Goal: Use online tool/utility: Utilize a website feature to perform a specific function

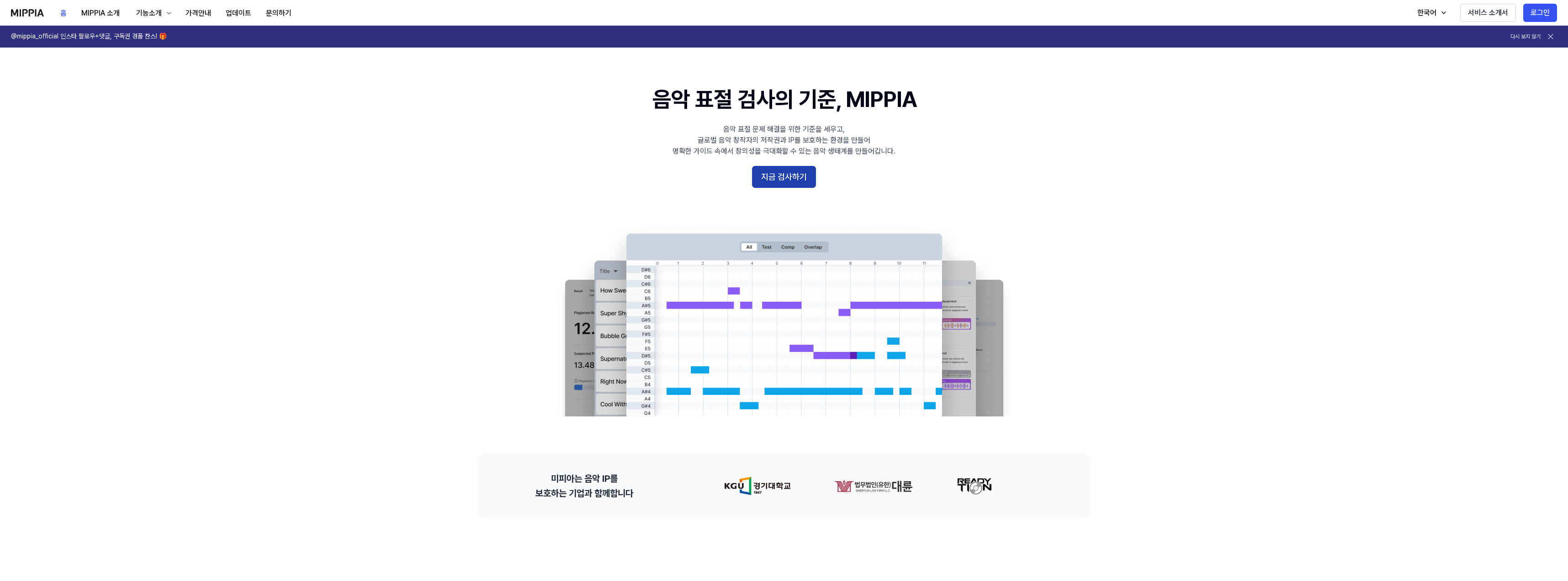
click at [767, 175] on button "지금 검사하기" at bounding box center [784, 177] width 64 height 22
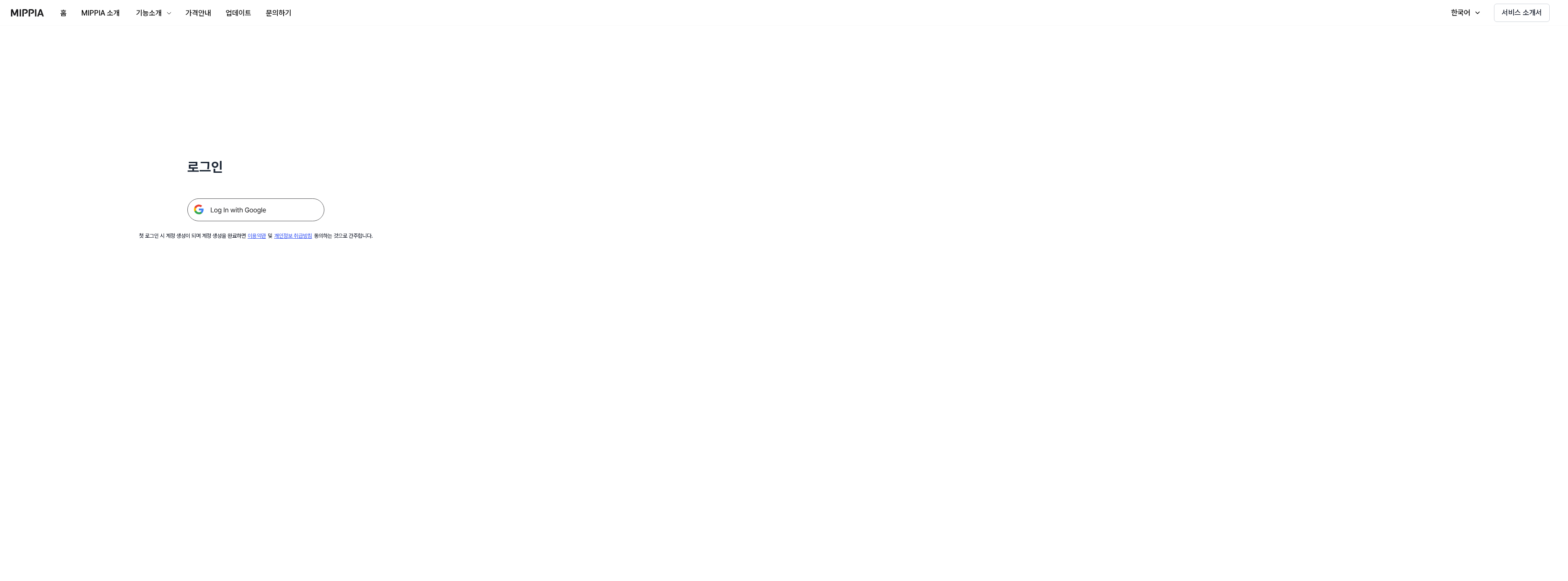
click at [221, 209] on img at bounding box center [256, 209] width 137 height 23
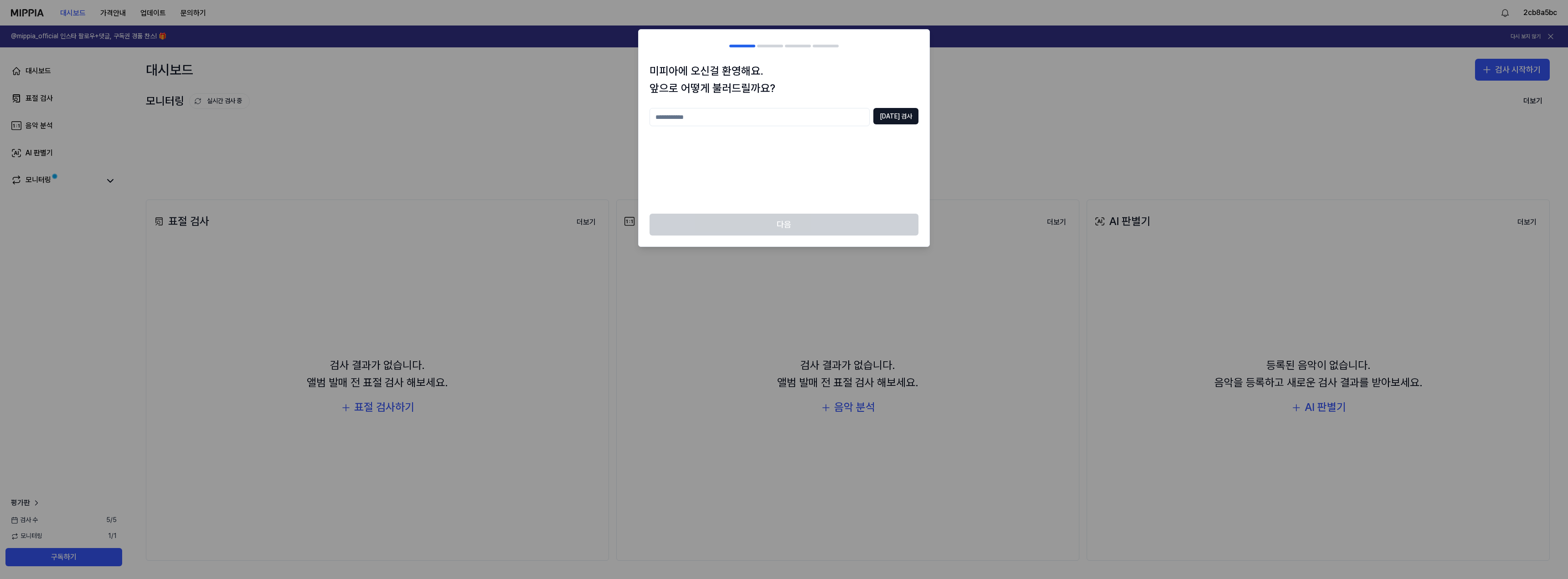
click at [741, 119] on input "text" at bounding box center [760, 117] width 220 height 18
type input "****"
click at [909, 116] on button "중복 검사" at bounding box center [896, 116] width 45 height 16
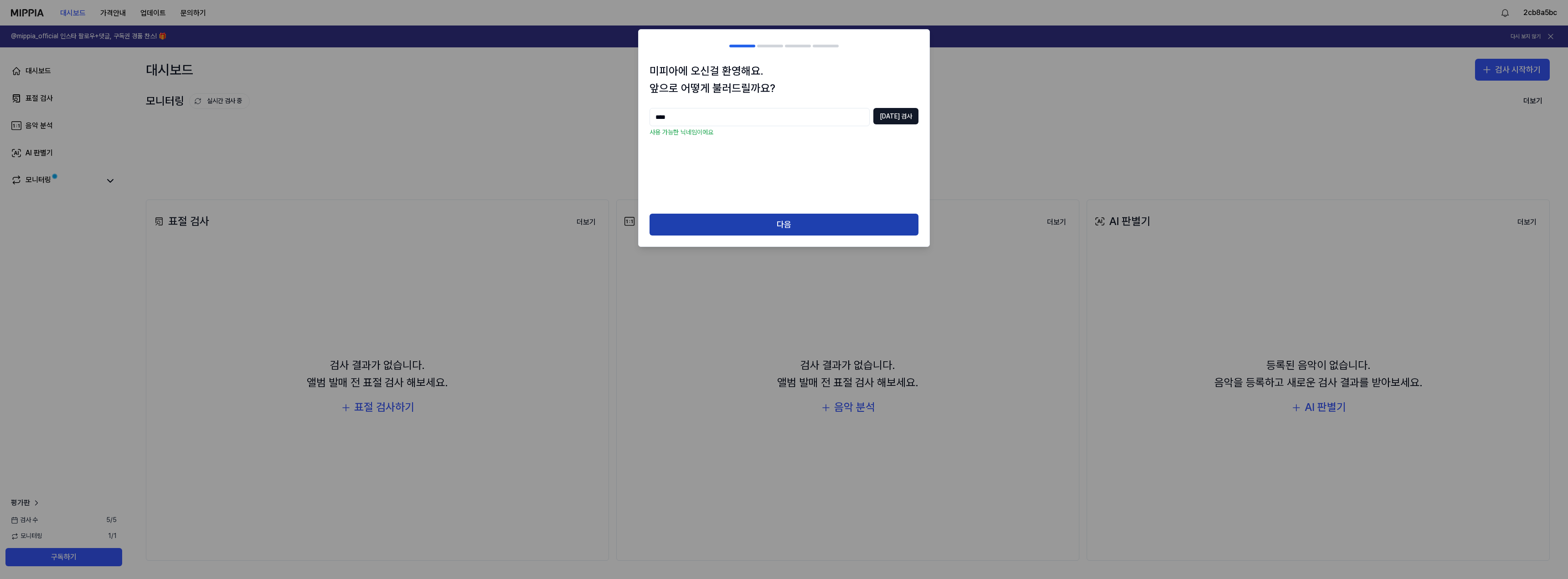
click at [753, 229] on button "다음" at bounding box center [784, 224] width 269 height 22
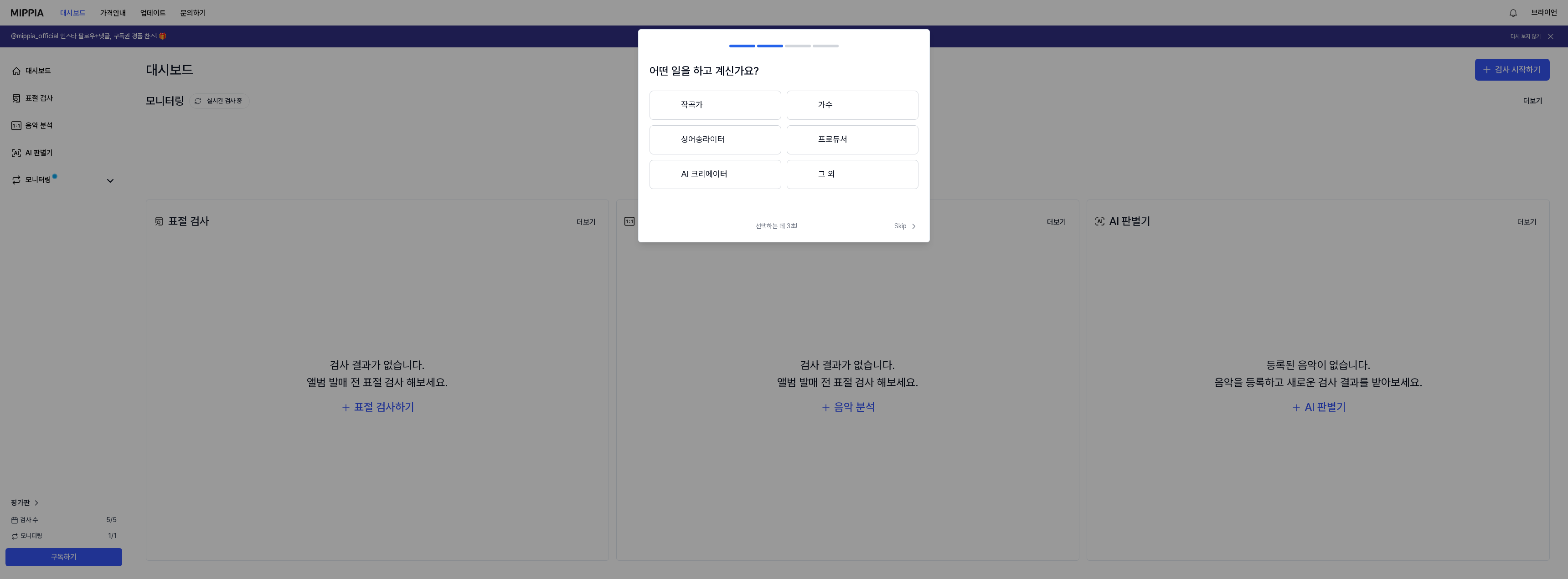
click at [691, 106] on button "작곡가" at bounding box center [715, 105] width 131 height 29
click at [727, 139] on button "3년 이하" at bounding box center [715, 140] width 131 height 30
click at [721, 109] on button "대중가요" at bounding box center [715, 105] width 131 height 29
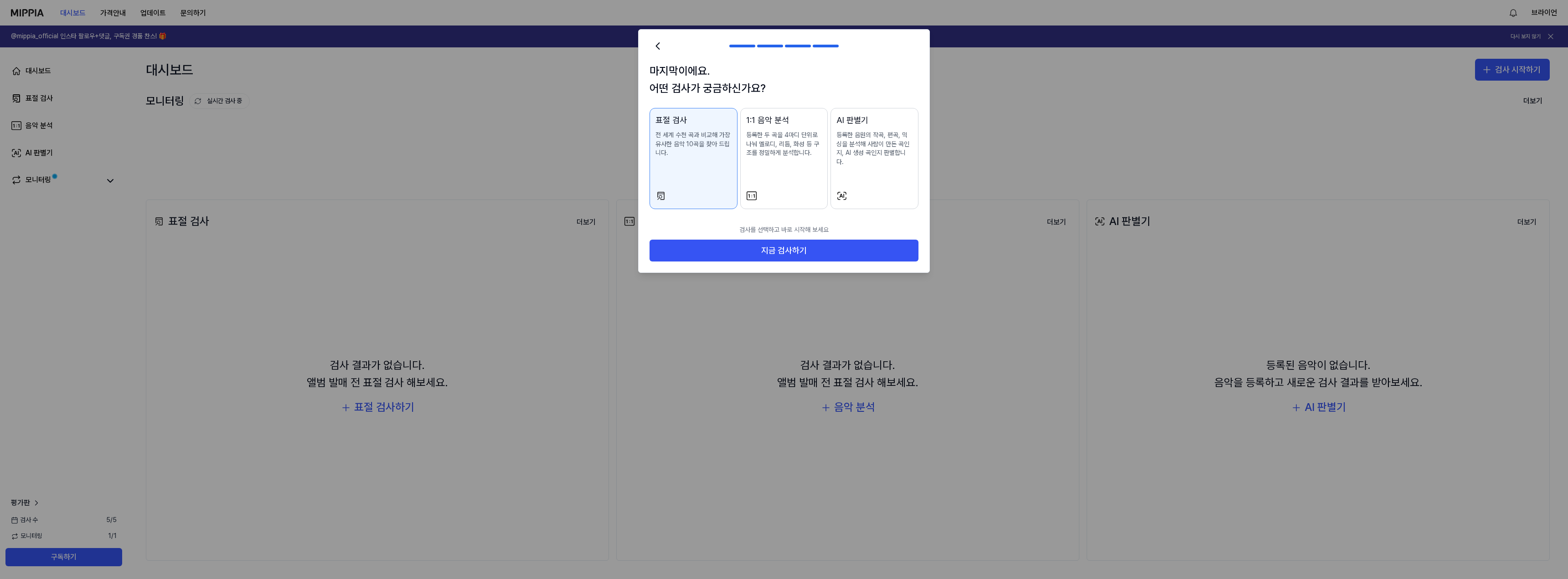
click at [888, 156] on p "등록한 음원의 작곡, 편곡, 믹싱을 분석해 사람이 만든 곡인지, AI 생성 곡인지 판별합니다." at bounding box center [874, 148] width 76 height 35
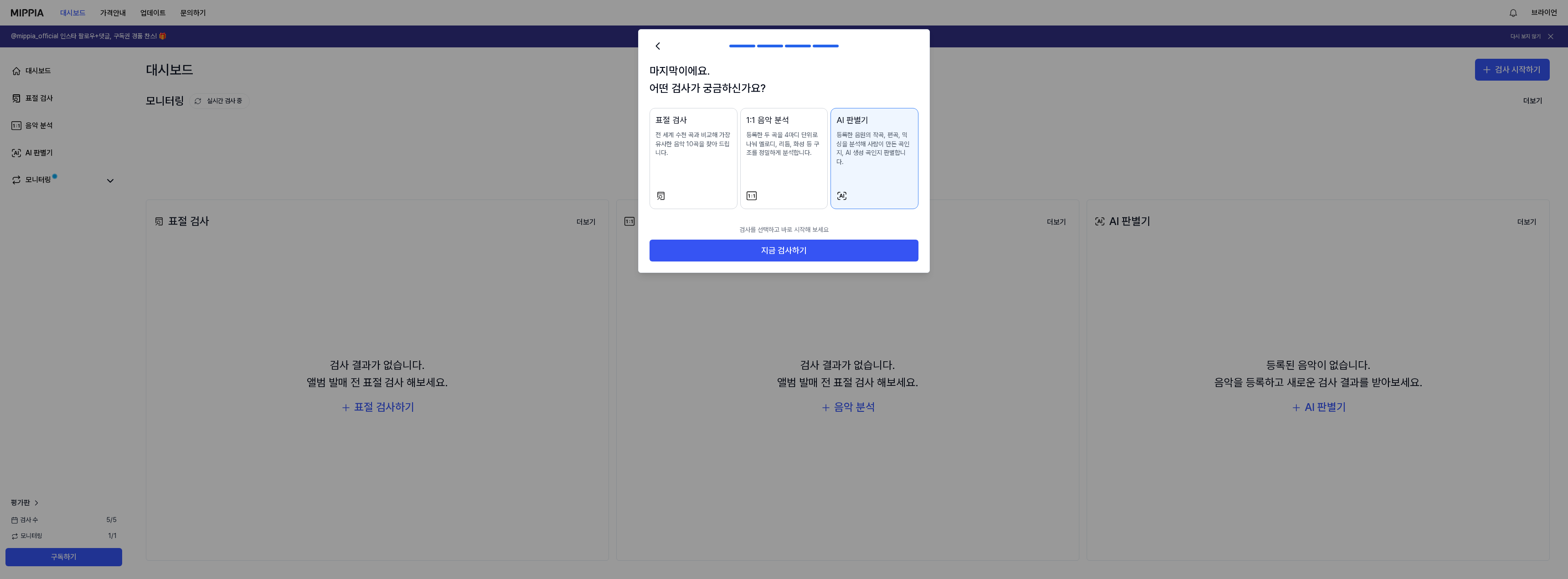
click at [714, 157] on p "전 세계 수천 곡과 비교해 가장 유사한 음악 10곡을 찾아 드립니다." at bounding box center [693, 144] width 76 height 27
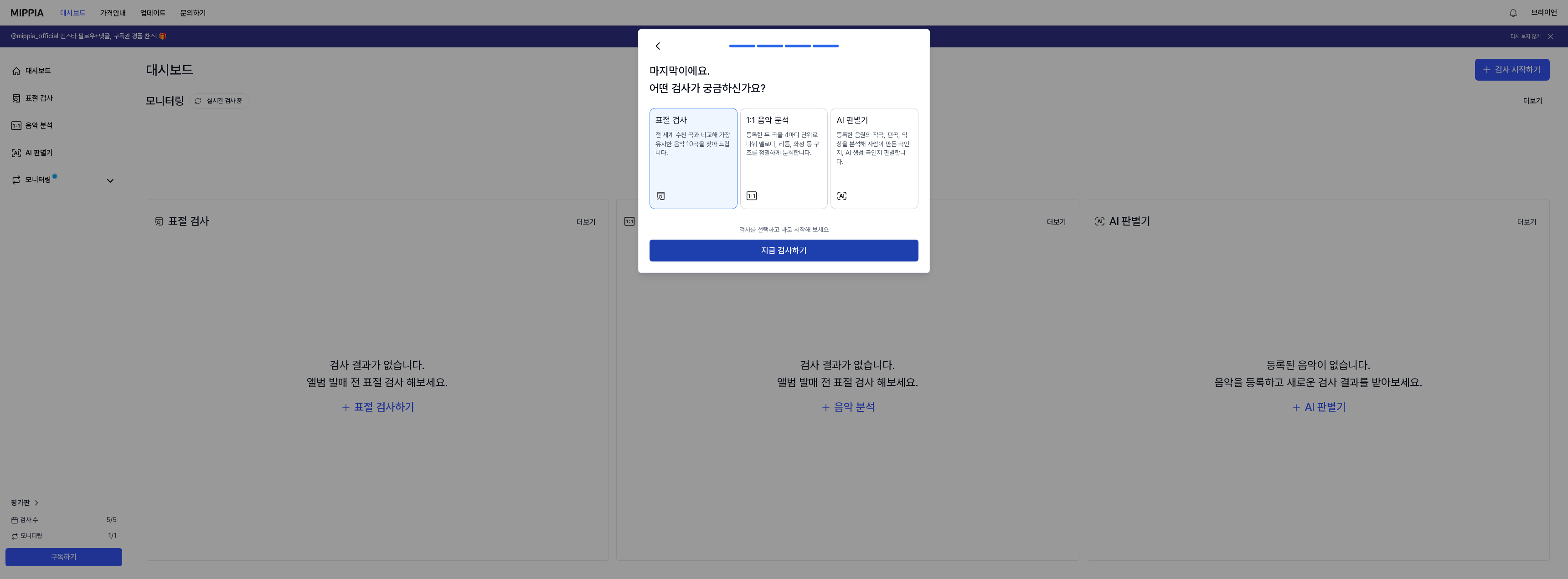
click at [777, 241] on button "지금 검사하기" at bounding box center [784, 251] width 269 height 22
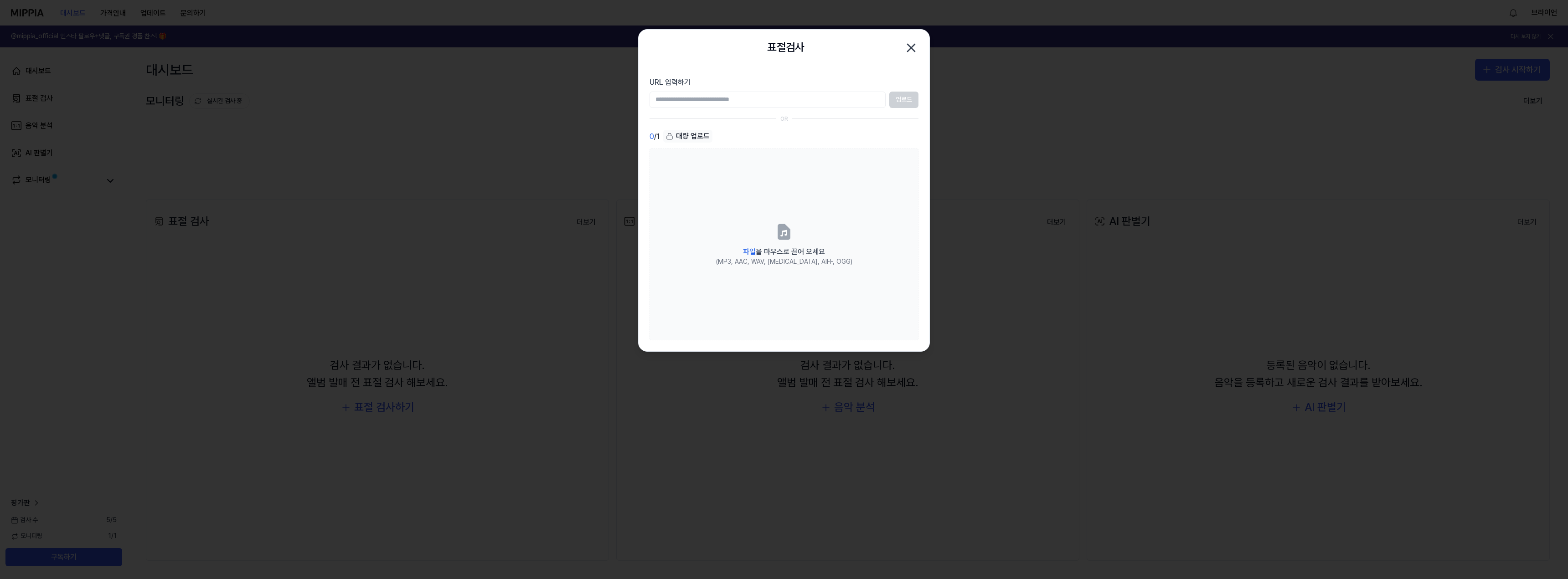
click at [903, 102] on div "업로드" at bounding box center [784, 100] width 269 height 16
click at [770, 104] on input "URL 입력하기" at bounding box center [768, 100] width 236 height 16
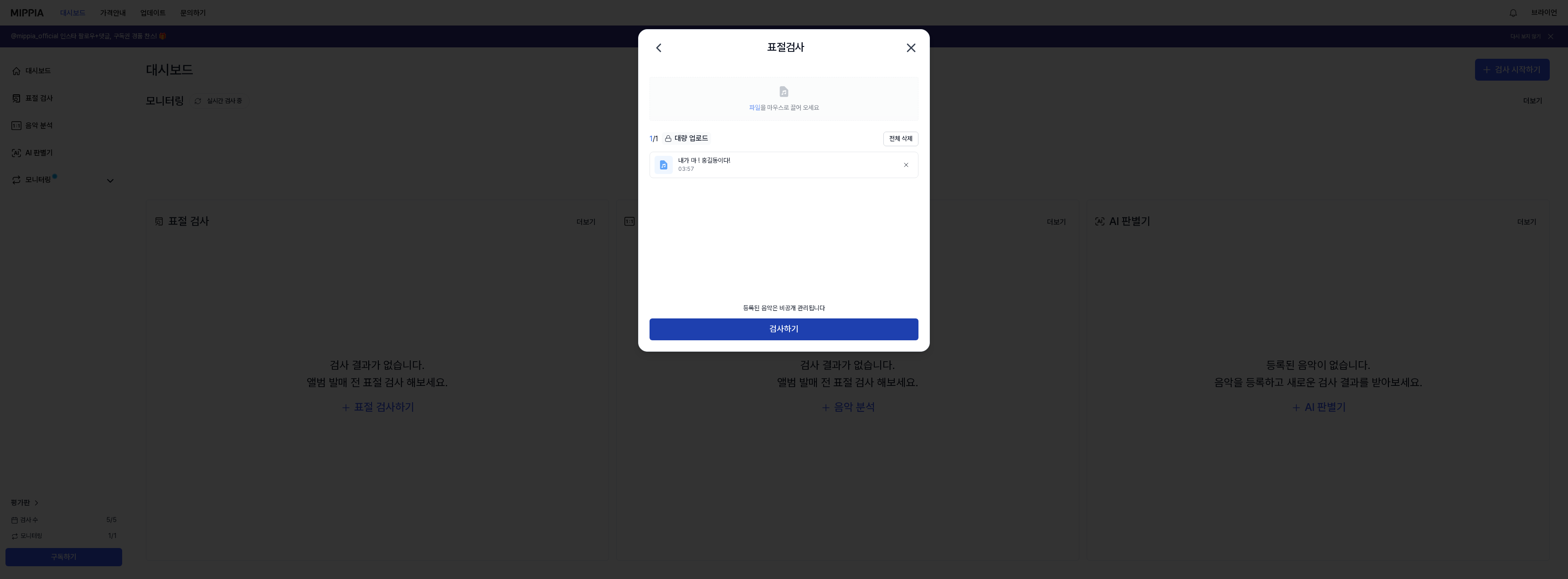
click at [796, 333] on button "검사하기" at bounding box center [784, 329] width 269 height 22
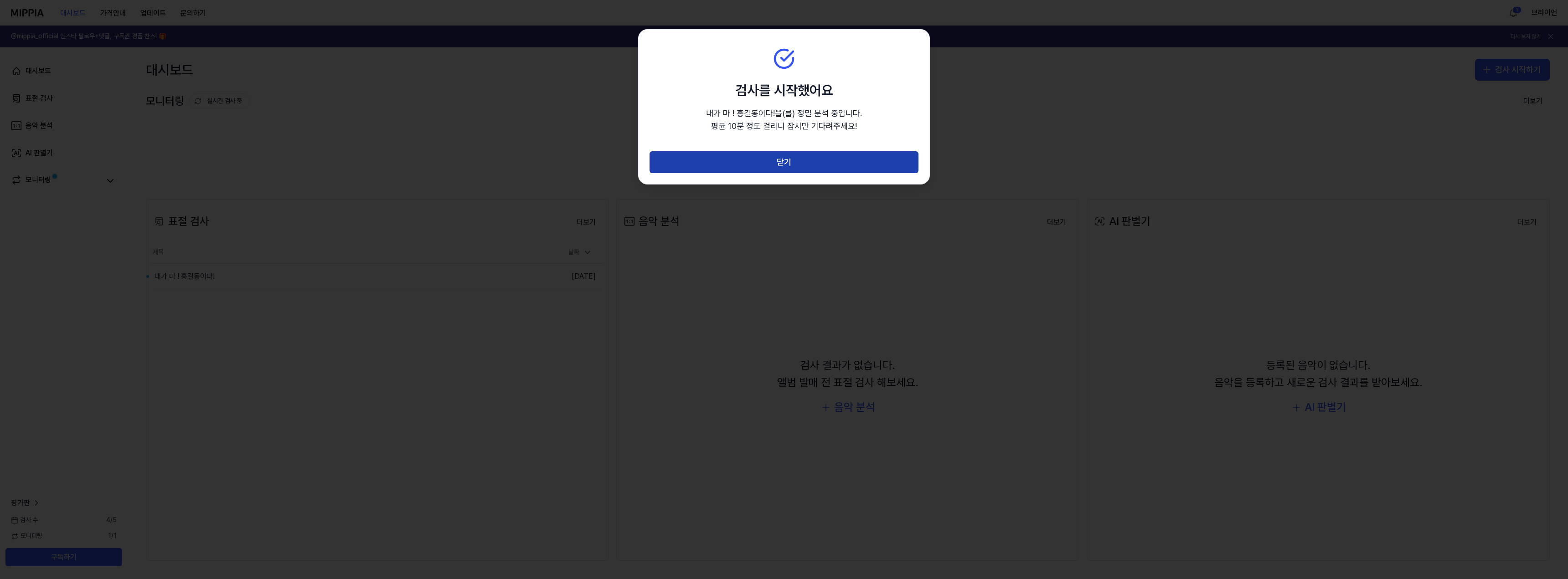
click at [817, 165] on button "닫기" at bounding box center [784, 162] width 269 height 22
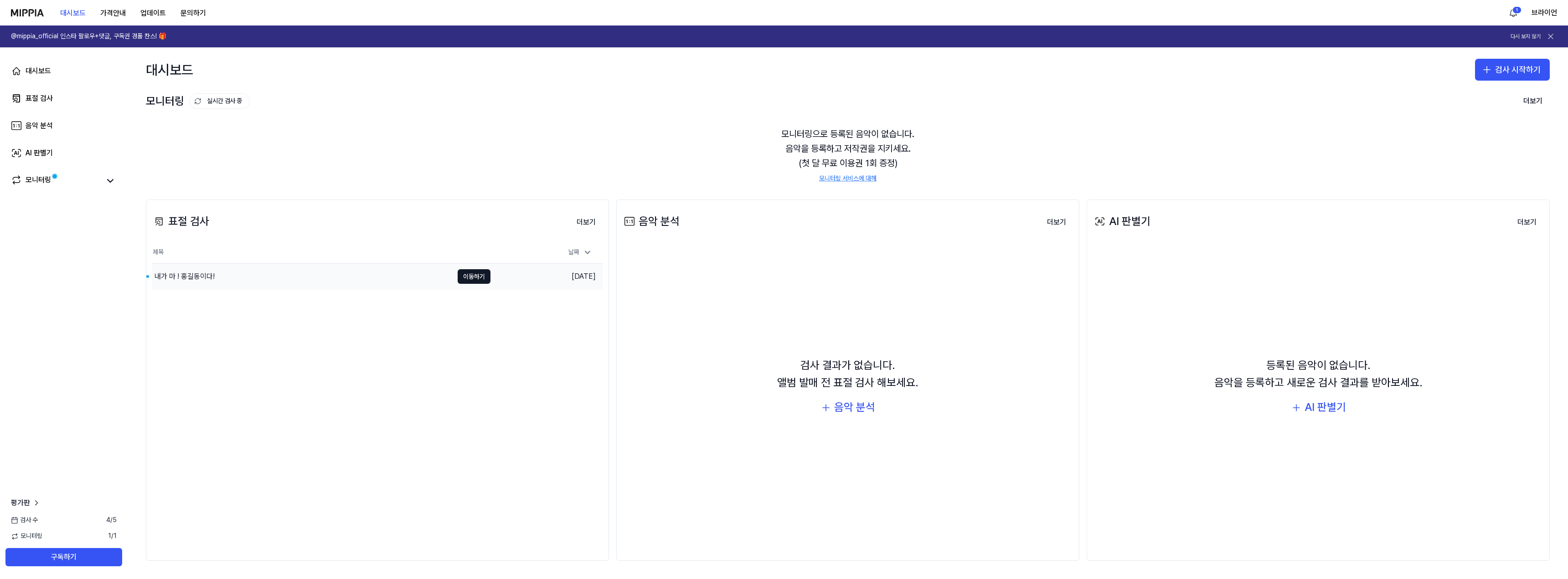
click at [248, 278] on div "내가 마 ! 홍길동이다!" at bounding box center [302, 277] width 301 height 26
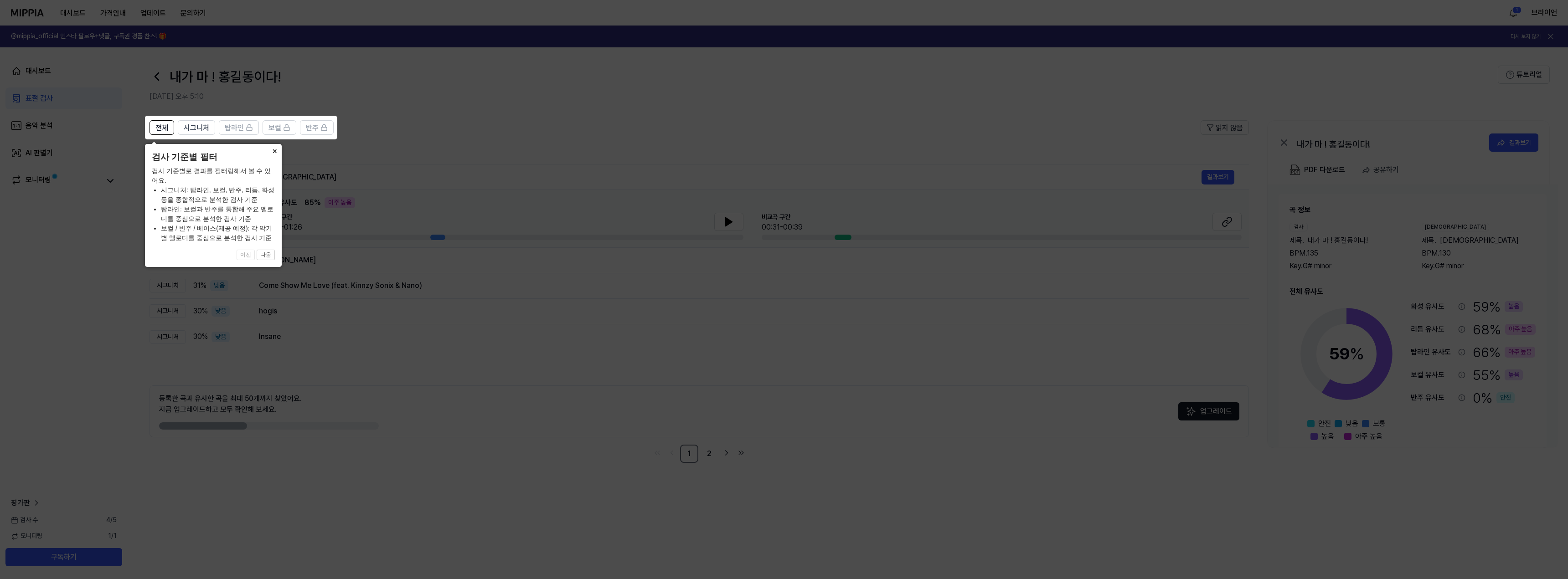
click at [277, 150] on button "×" at bounding box center [275, 150] width 15 height 13
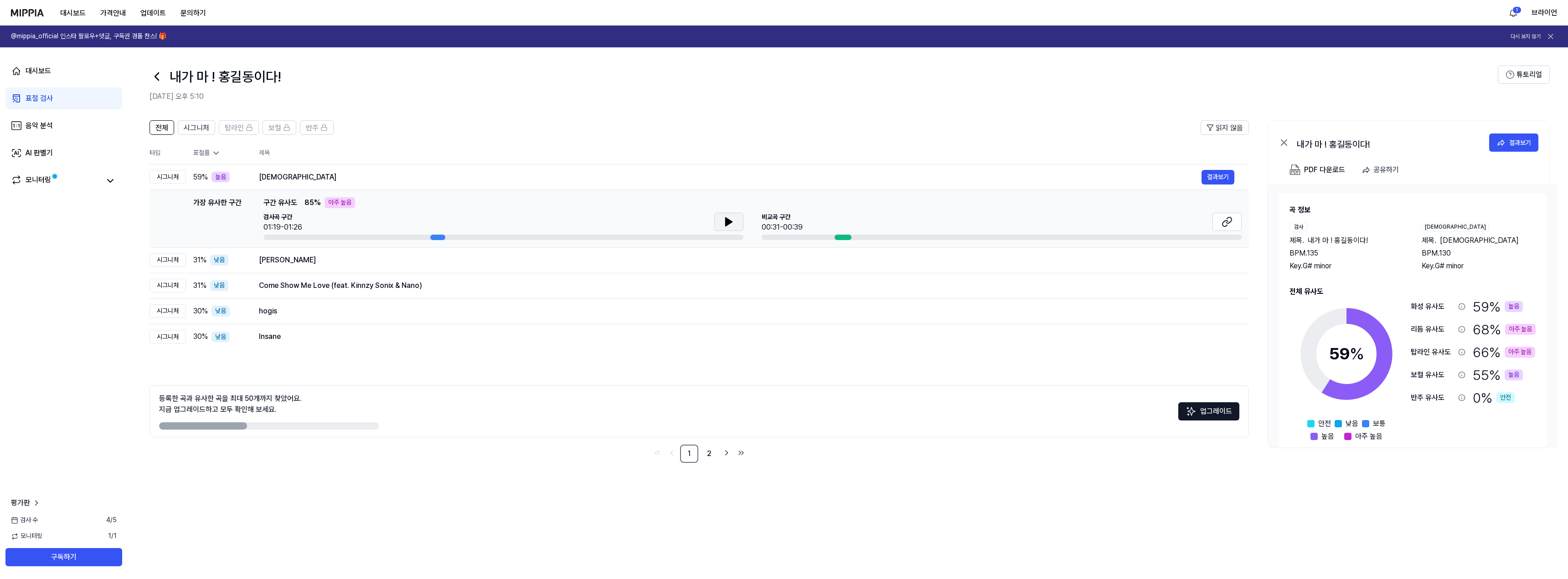
click at [721, 220] on button at bounding box center [729, 222] width 29 height 18
click at [727, 219] on icon at bounding box center [729, 221] width 6 height 8
click at [727, 219] on icon at bounding box center [727, 222] width 2 height 7
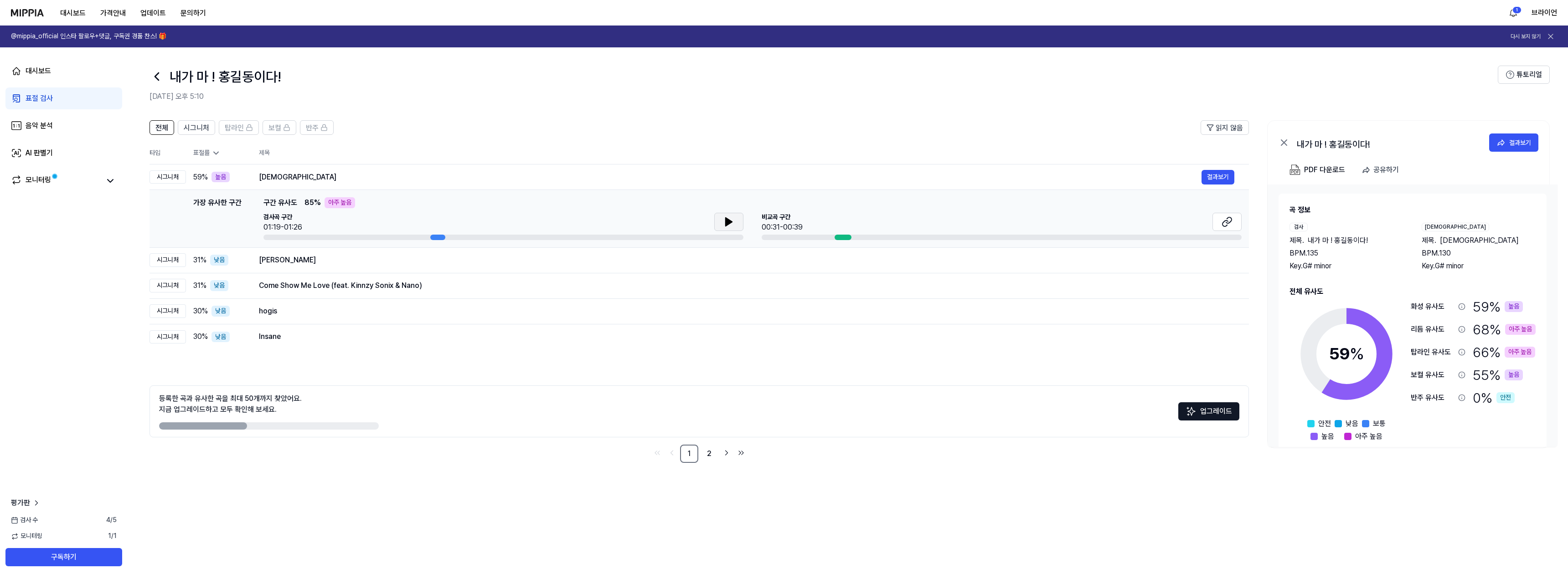
click at [887, 218] on div "비교곡 구간 00:31-00:39" at bounding box center [1001, 223] width 480 height 20
click at [780, 222] on div "00:31-00:39" at bounding box center [782, 227] width 41 height 11
click at [842, 240] on div at bounding box center [843, 237] width 17 height 5
click at [726, 224] on icon at bounding box center [729, 221] width 6 height 8
click at [336, 203] on div "아주 높음" at bounding box center [340, 203] width 30 height 11
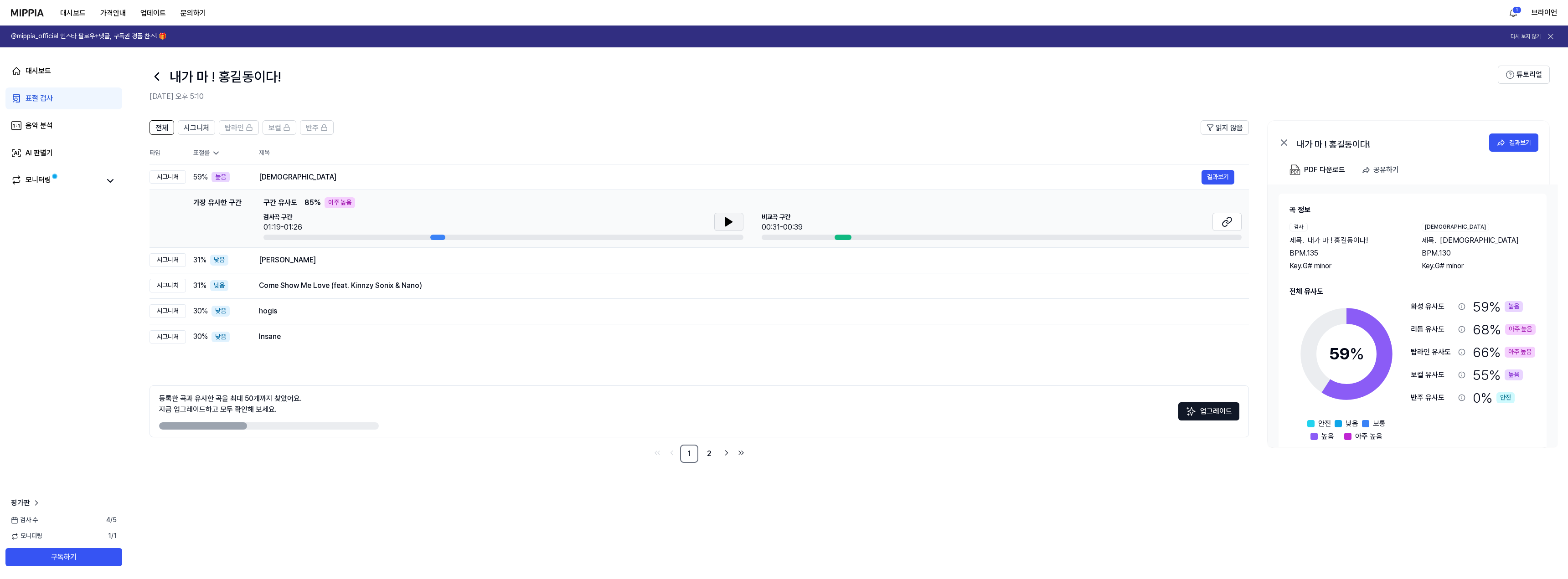
drag, startPoint x: 433, startPoint y: 238, endPoint x: 383, endPoint y: 237, distance: 50.0
click at [383, 237] on div at bounding box center [503, 237] width 480 height 5
click at [726, 221] on icon at bounding box center [729, 221] width 6 height 8
click at [288, 177] on div "Masha Allah" at bounding box center [730, 177] width 943 height 11
click at [306, 179] on div "Masha Allah" at bounding box center [730, 177] width 943 height 11
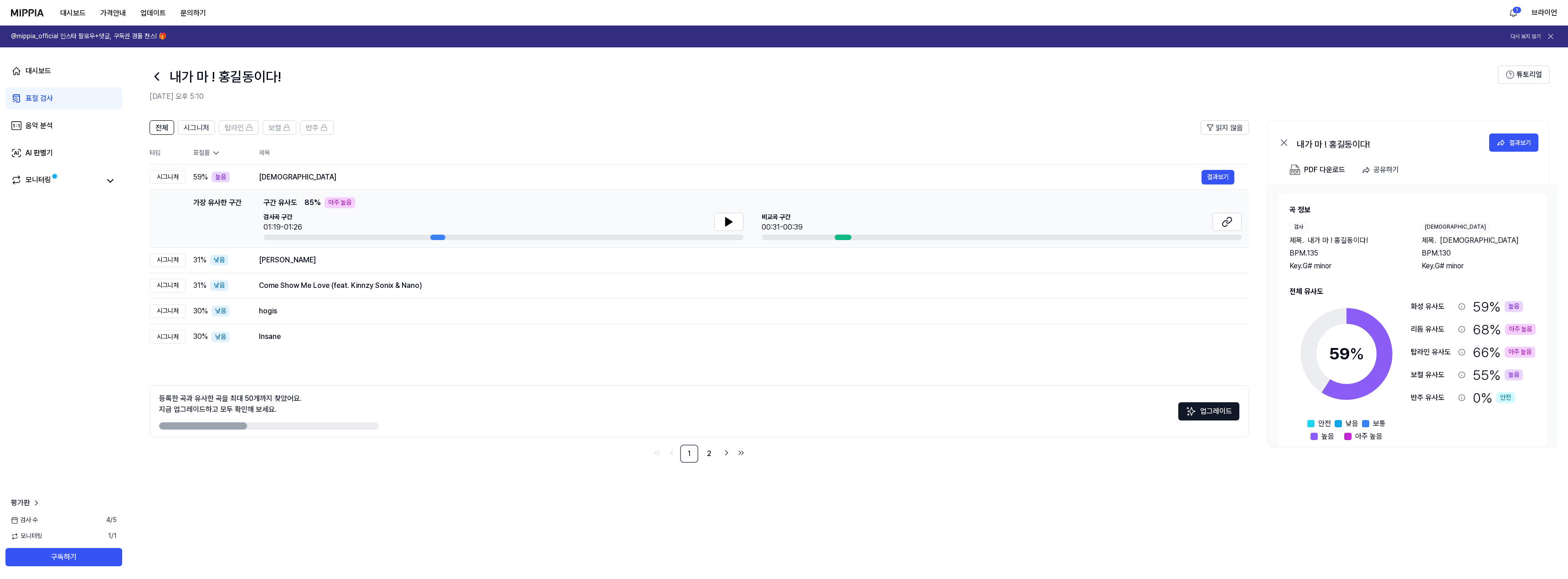
click at [334, 201] on div "아주 높음" at bounding box center [340, 203] width 30 height 11
click at [280, 209] on div "가장 유사한 구간 구간 유사도 85 % 아주 높음 검사곡 구간 01:19-01:26 비교곡 구간 00:31-00:39" at bounding box center [752, 218] width 978 height 43
click at [307, 180] on div "Masha Allah" at bounding box center [730, 177] width 943 height 11
drag, startPoint x: 436, startPoint y: 237, endPoint x: 517, endPoint y: 238, distance: 81.0
click at [517, 238] on div at bounding box center [503, 237] width 480 height 5
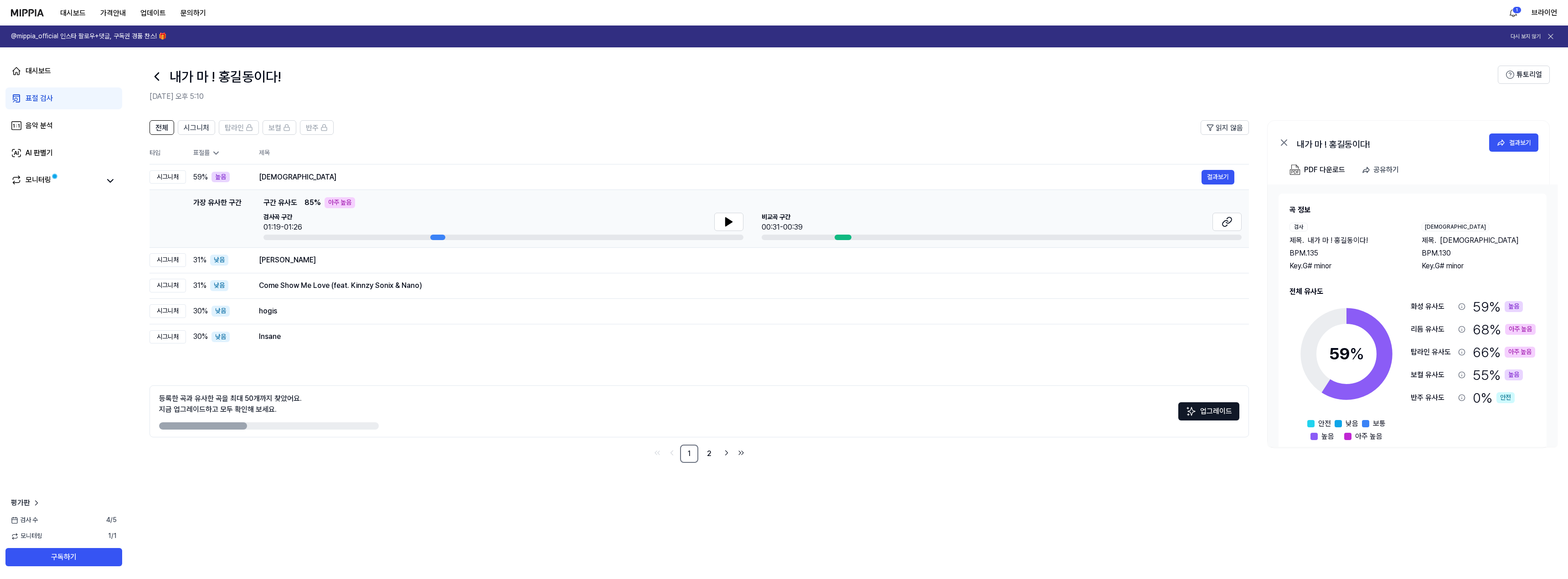
click at [387, 237] on div at bounding box center [503, 237] width 480 height 5
click at [713, 224] on div "검사곡 구간 01:19-01:26" at bounding box center [503, 223] width 480 height 20
click at [721, 223] on button at bounding box center [729, 222] width 29 height 18
click at [295, 262] on div "Malowana Lala" at bounding box center [730, 260] width 943 height 11
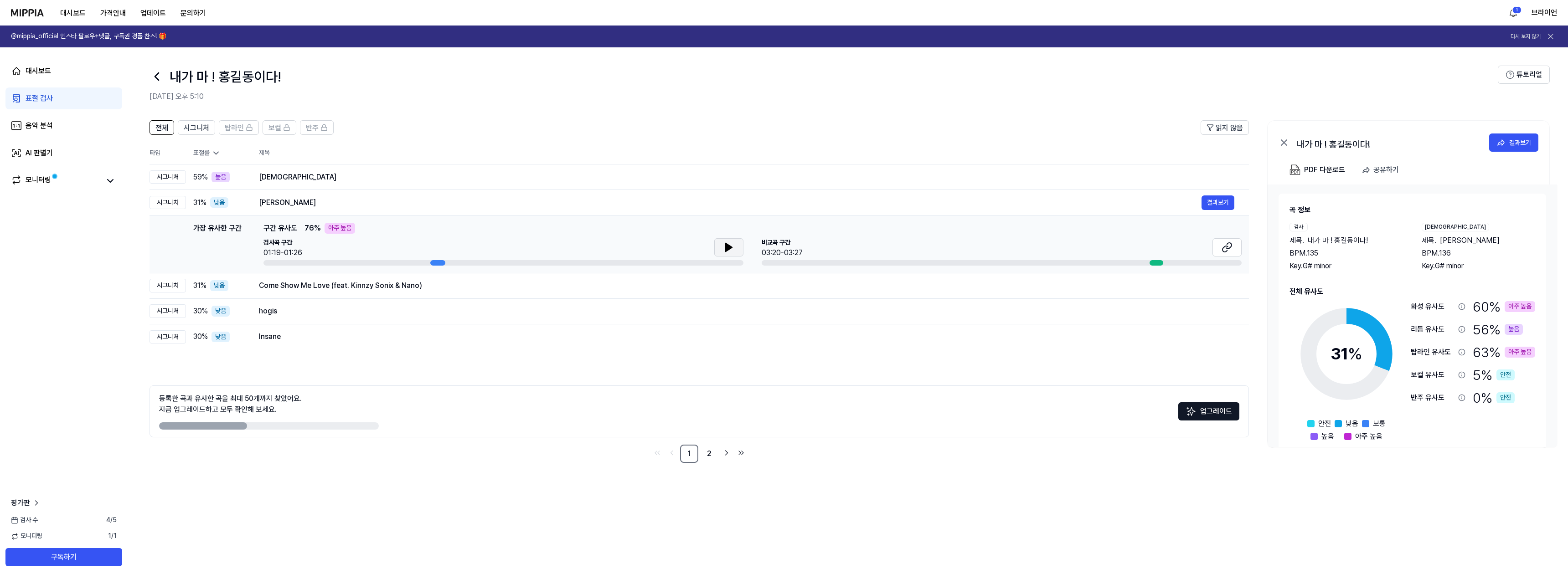
click at [724, 245] on icon at bounding box center [729, 248] width 11 height 11
click at [839, 254] on div "비교곡 구간 03:20-03:27" at bounding box center [1001, 248] width 480 height 20
click at [929, 251] on div "비교곡 구간 03:20-03:27" at bounding box center [1001, 248] width 480 height 20
click at [1226, 251] on icon at bounding box center [1225, 249] width 5 height 6
click at [339, 180] on div "Masha Allah" at bounding box center [730, 177] width 943 height 11
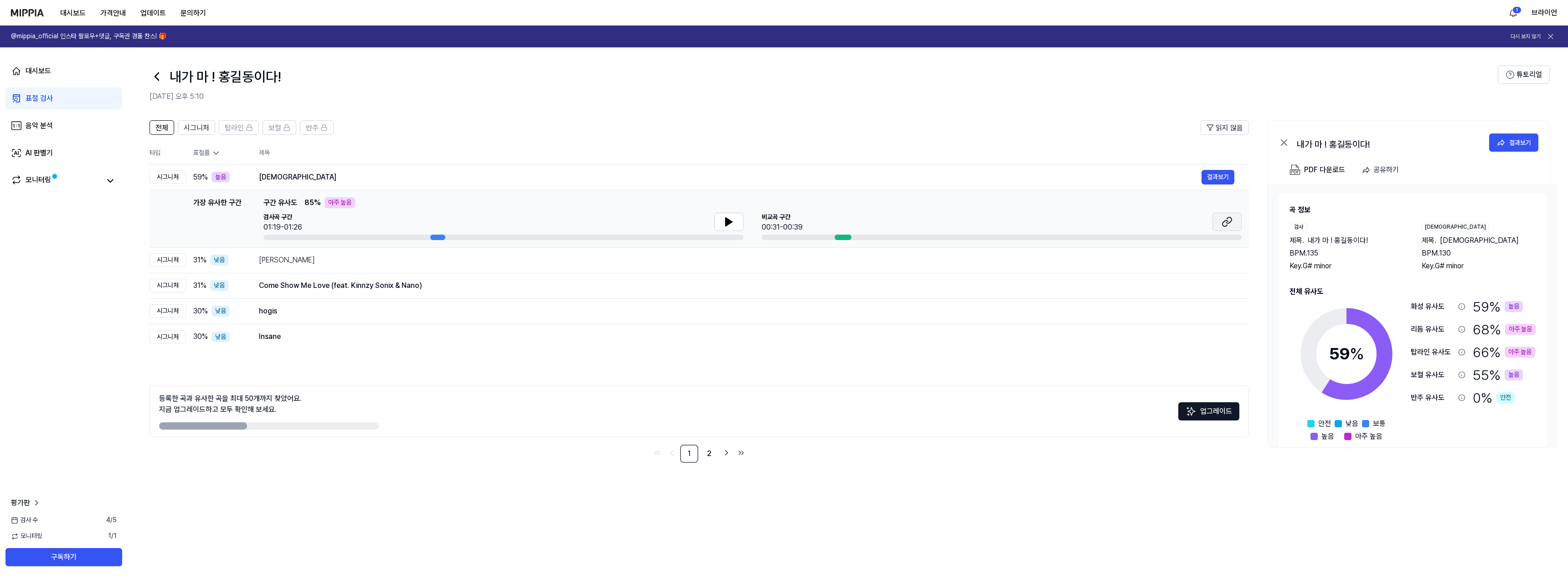
click at [1236, 223] on button at bounding box center [1227, 222] width 29 height 18
click at [335, 204] on div "아주 높음" at bounding box center [340, 203] width 30 height 11
click at [255, 184] on td "Masha Allah 결과보기" at bounding box center [746, 177] width 1004 height 26
click at [223, 178] on div "높음" at bounding box center [220, 177] width 18 height 11
click at [308, 178] on div "Masha Allah" at bounding box center [730, 177] width 943 height 11
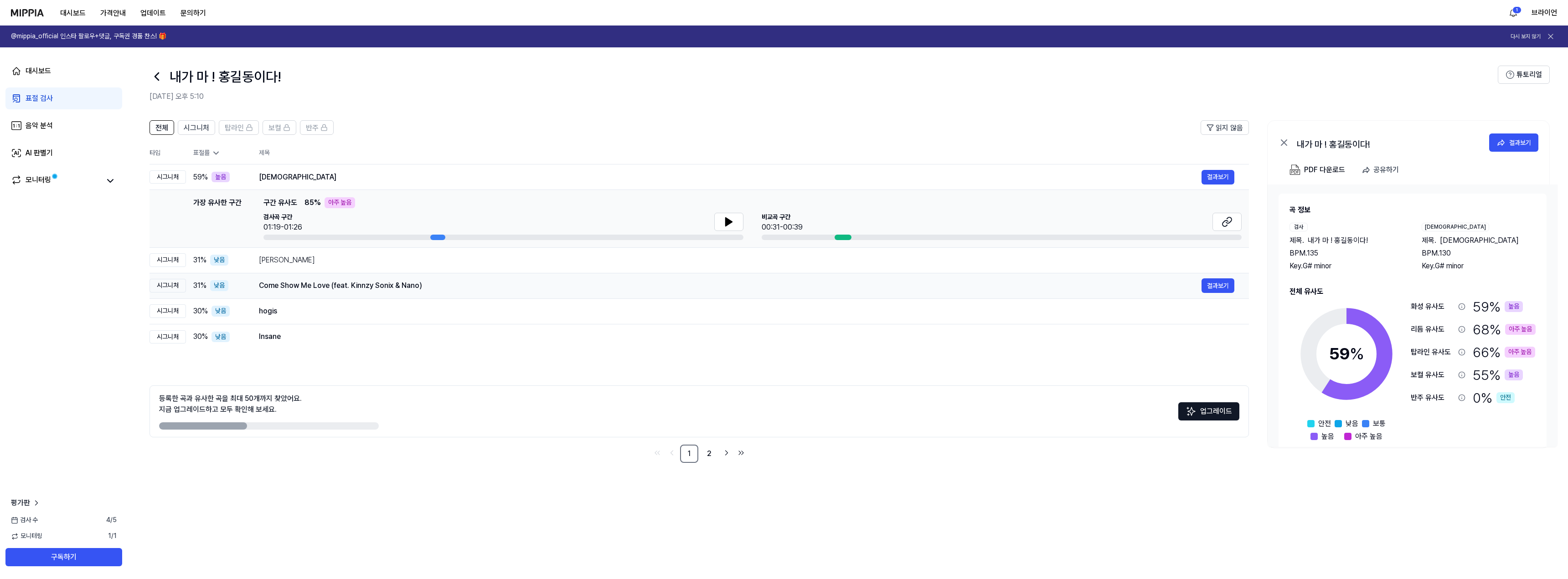
click at [323, 286] on div "Come Show Me Love (feat. Kinnzy Sonix & Nano)" at bounding box center [730, 286] width 943 height 11
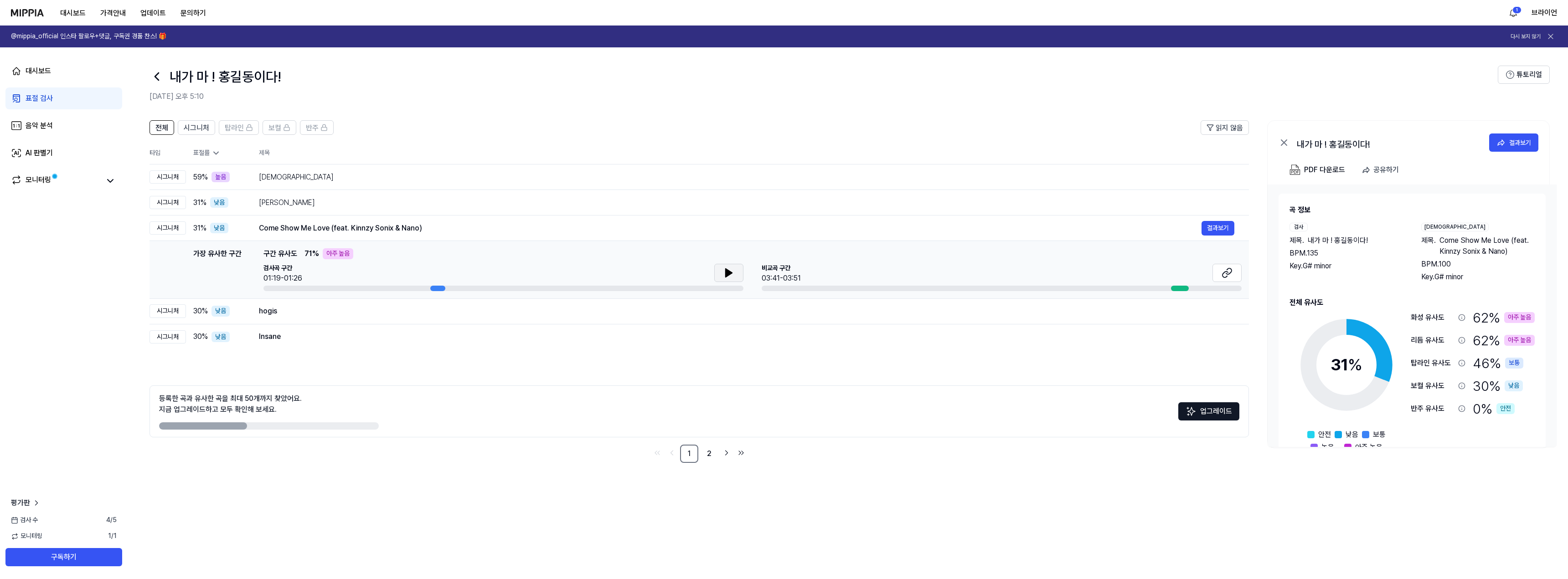
click at [737, 269] on button at bounding box center [729, 273] width 29 height 18
click at [1233, 271] on button at bounding box center [1227, 273] width 29 height 18
click at [734, 272] on button at bounding box center [729, 273] width 29 height 18
click at [733, 276] on icon at bounding box center [729, 273] width 11 height 11
click at [306, 338] on div "Insane" at bounding box center [730, 336] width 943 height 11
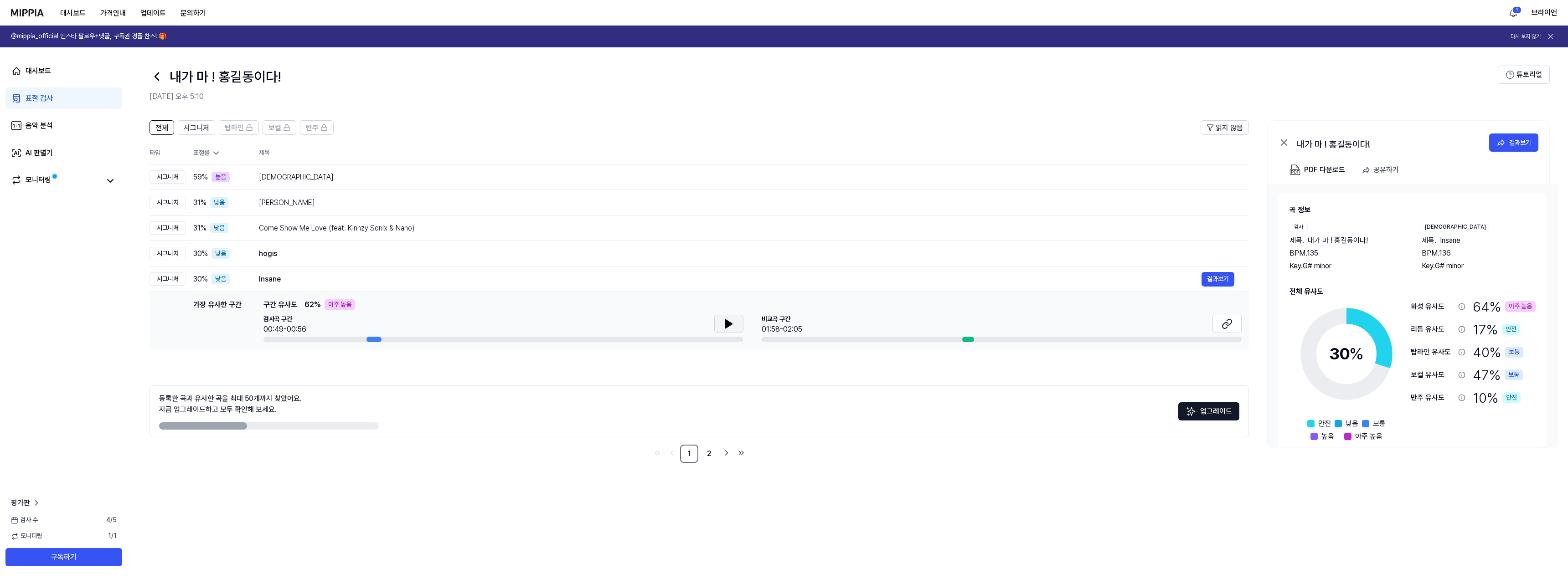
click at [721, 324] on button at bounding box center [729, 324] width 29 height 18
click at [734, 327] on button at bounding box center [729, 324] width 29 height 18
click at [100, 524] on div "검사 수 4 / 5" at bounding box center [64, 520] width 128 height 9
click at [190, 127] on span "시그니처" at bounding box center [197, 128] width 26 height 11
click at [166, 128] on span "전체" at bounding box center [161, 128] width 13 height 11
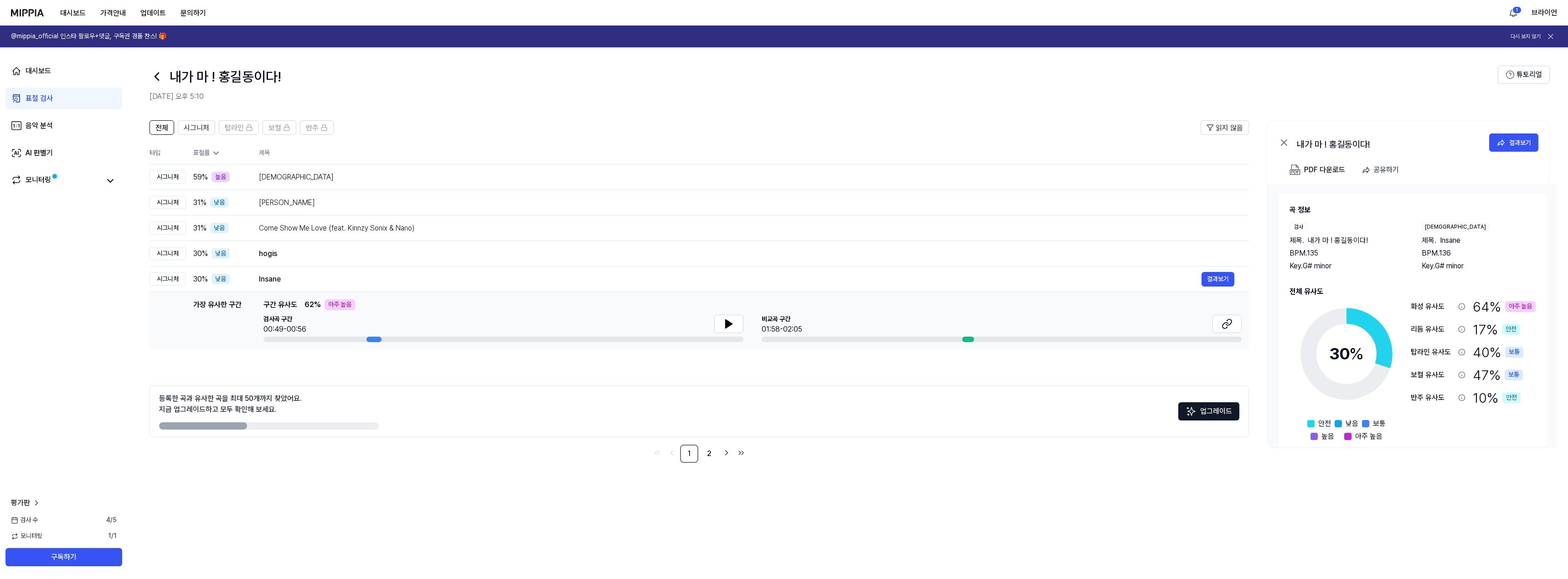
click at [345, 305] on div "아주 높음" at bounding box center [340, 305] width 30 height 11
click at [312, 183] on div "Masha Allah 결과보기" at bounding box center [746, 177] width 976 height 15
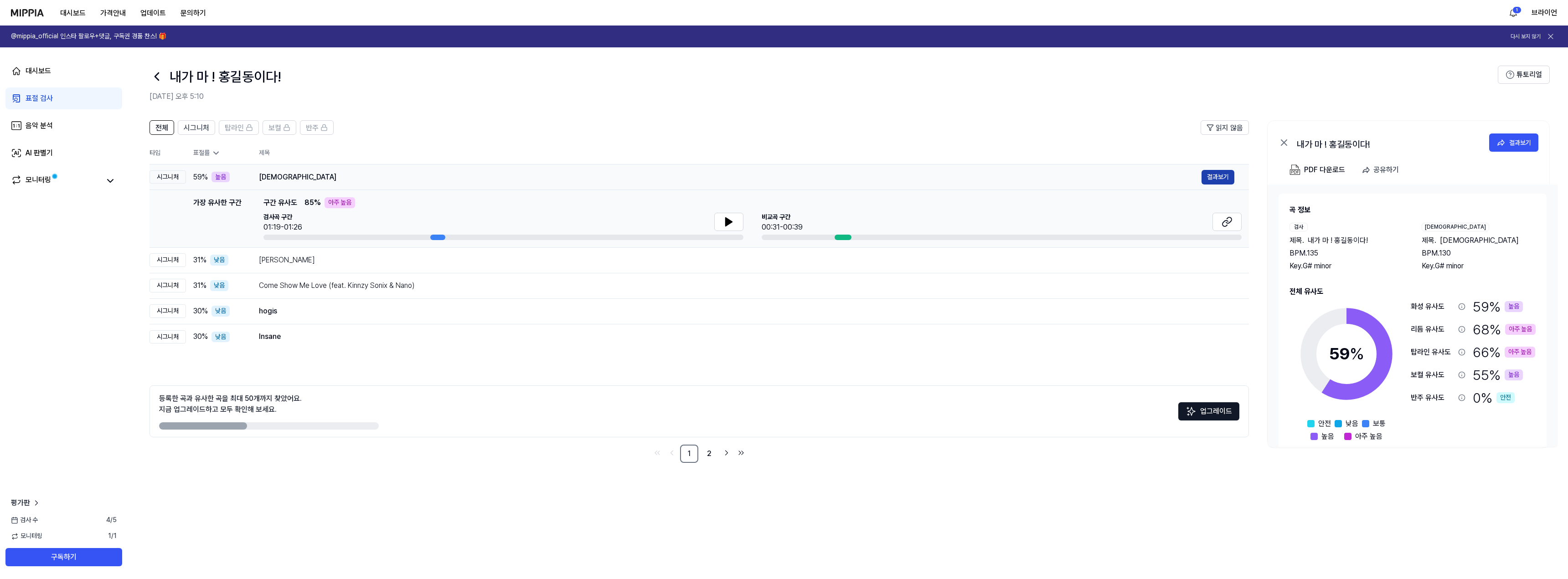
click at [1210, 181] on button "결과보기" at bounding box center [1218, 177] width 33 height 15
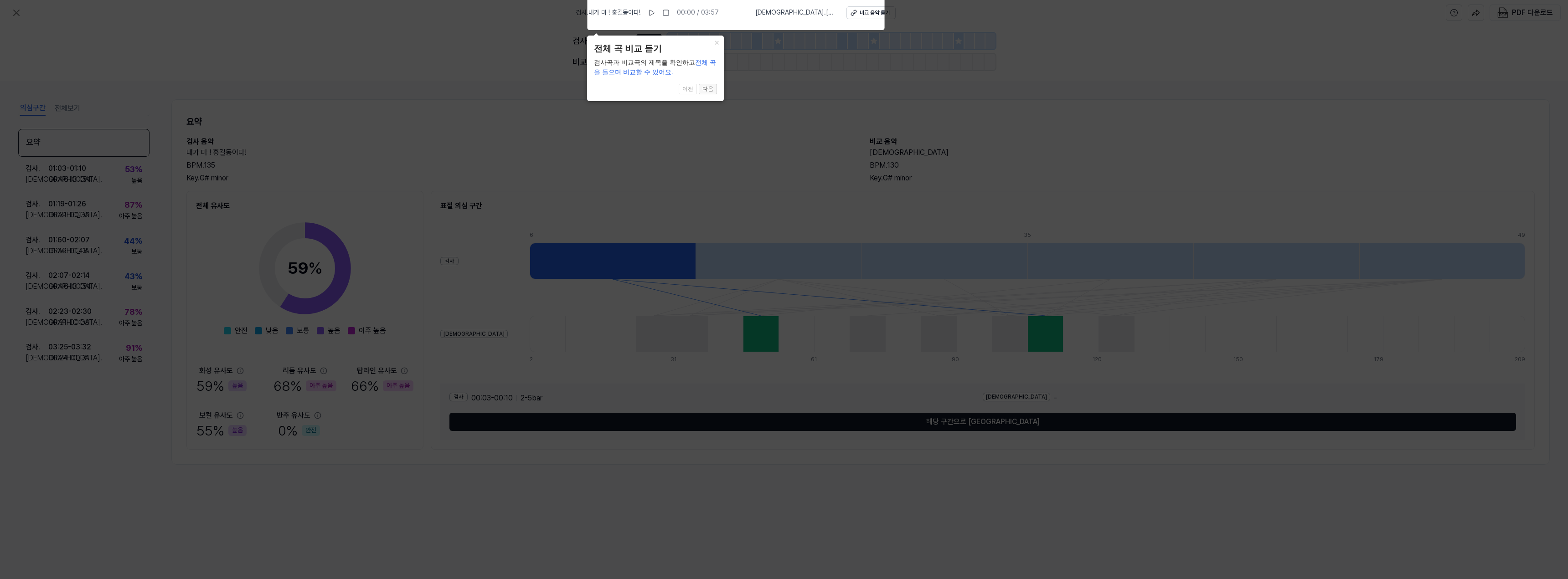
click at [711, 91] on button "다음" at bounding box center [708, 89] width 18 height 11
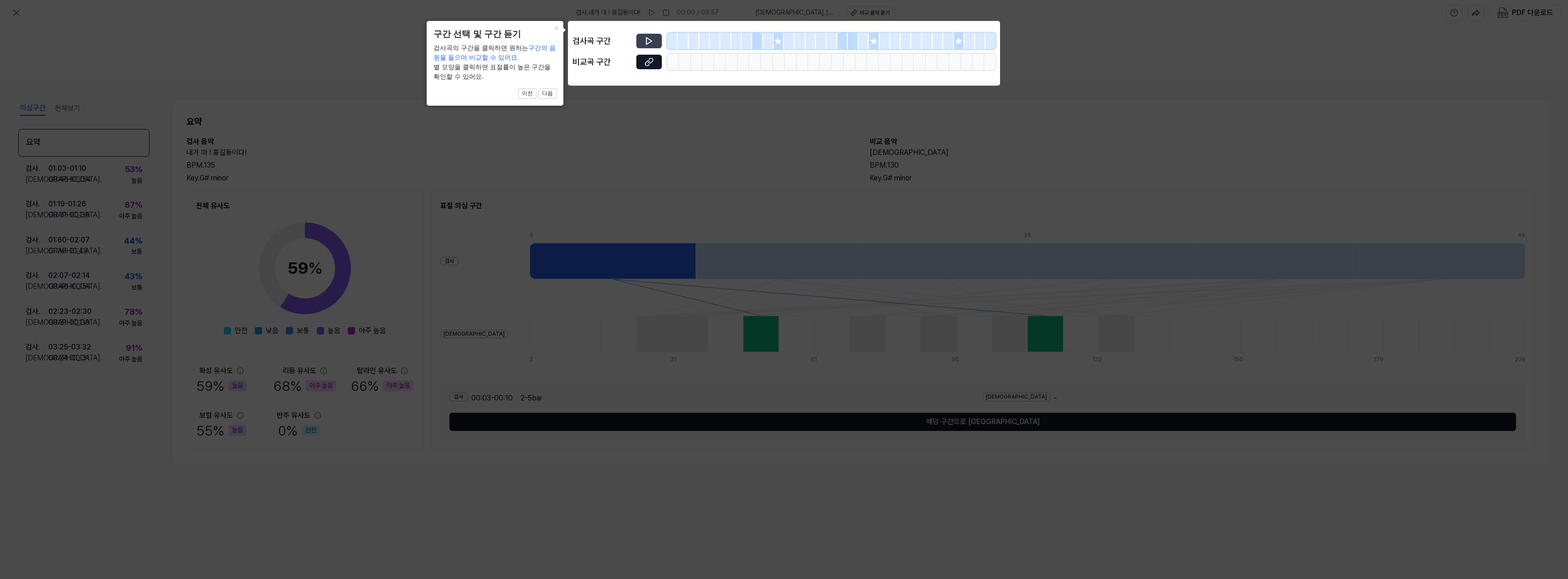
click at [651, 41] on icon at bounding box center [649, 41] width 5 height 7
click at [653, 69] on button at bounding box center [649, 62] width 26 height 15
click at [544, 94] on button "다음" at bounding box center [547, 94] width 18 height 11
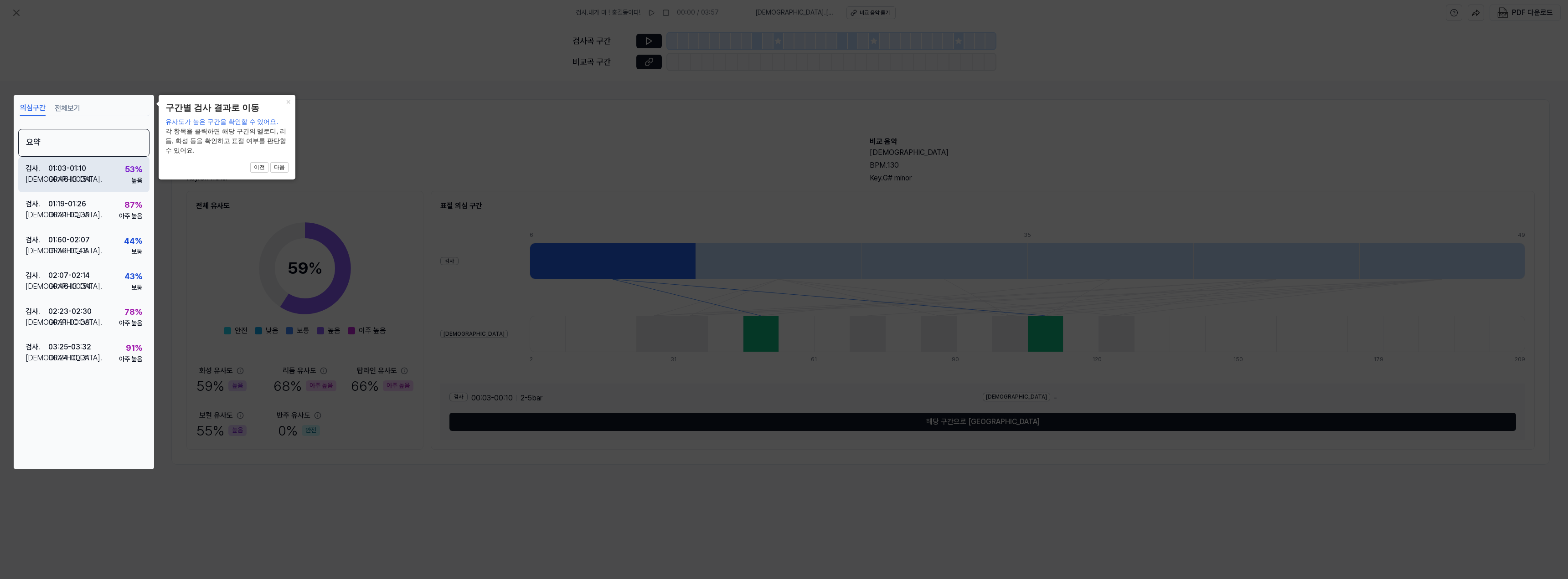
click at [73, 176] on div "00:46 - 00:54" at bounding box center [69, 179] width 43 height 11
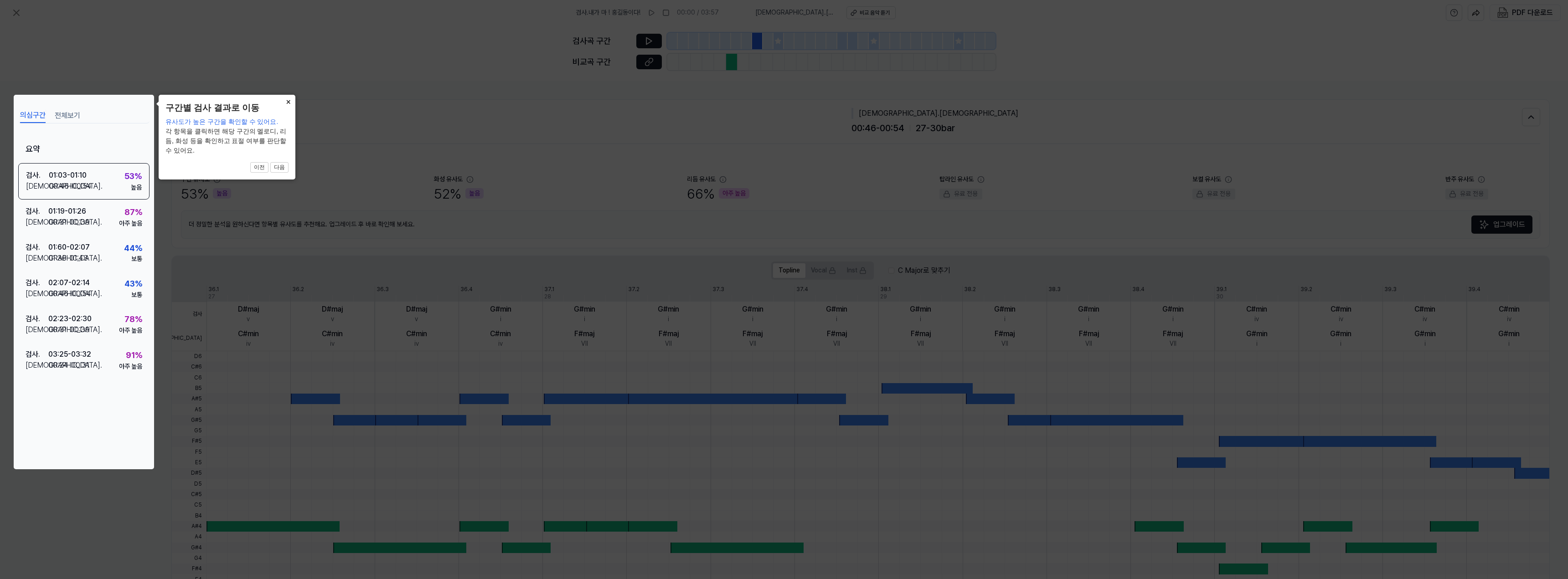
click at [287, 102] on button "×" at bounding box center [288, 101] width 15 height 13
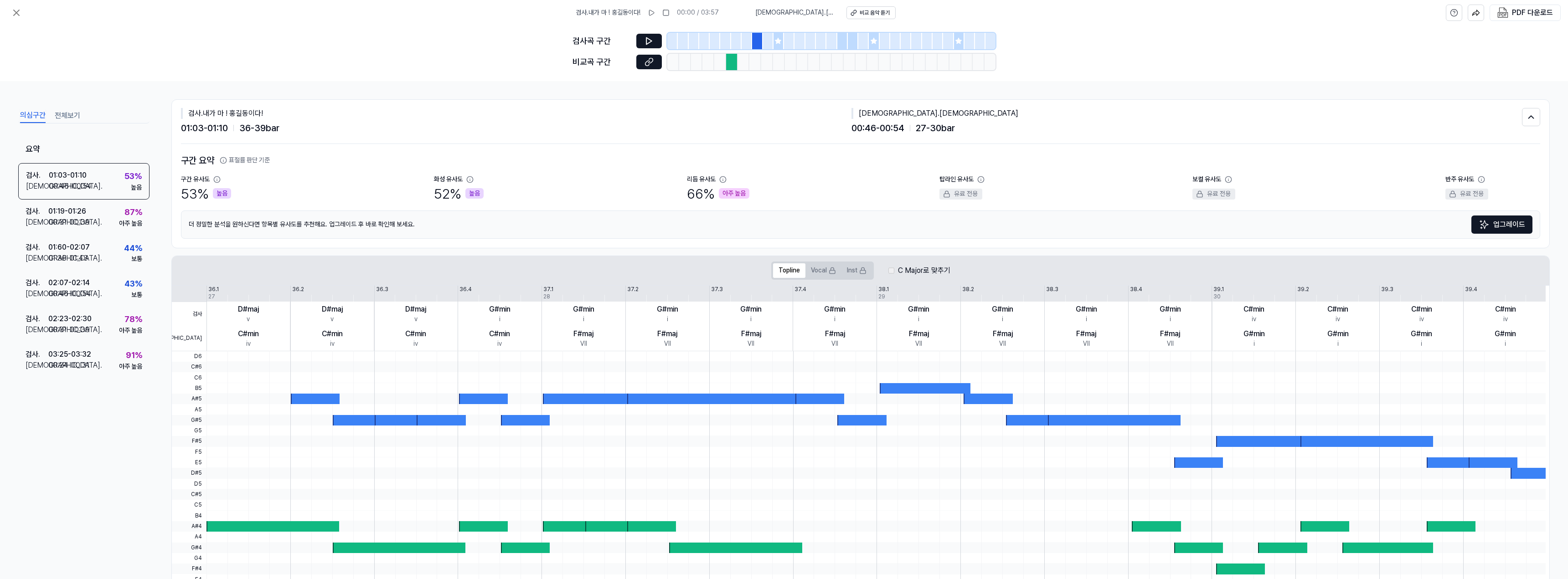
click at [321, 403] on div at bounding box center [315, 398] width 49 height 10
click at [653, 43] on icon at bounding box center [649, 41] width 9 height 9
click at [747, 63] on div at bounding box center [743, 61] width 12 height 16
click at [781, 63] on div at bounding box center [779, 61] width 12 height 16
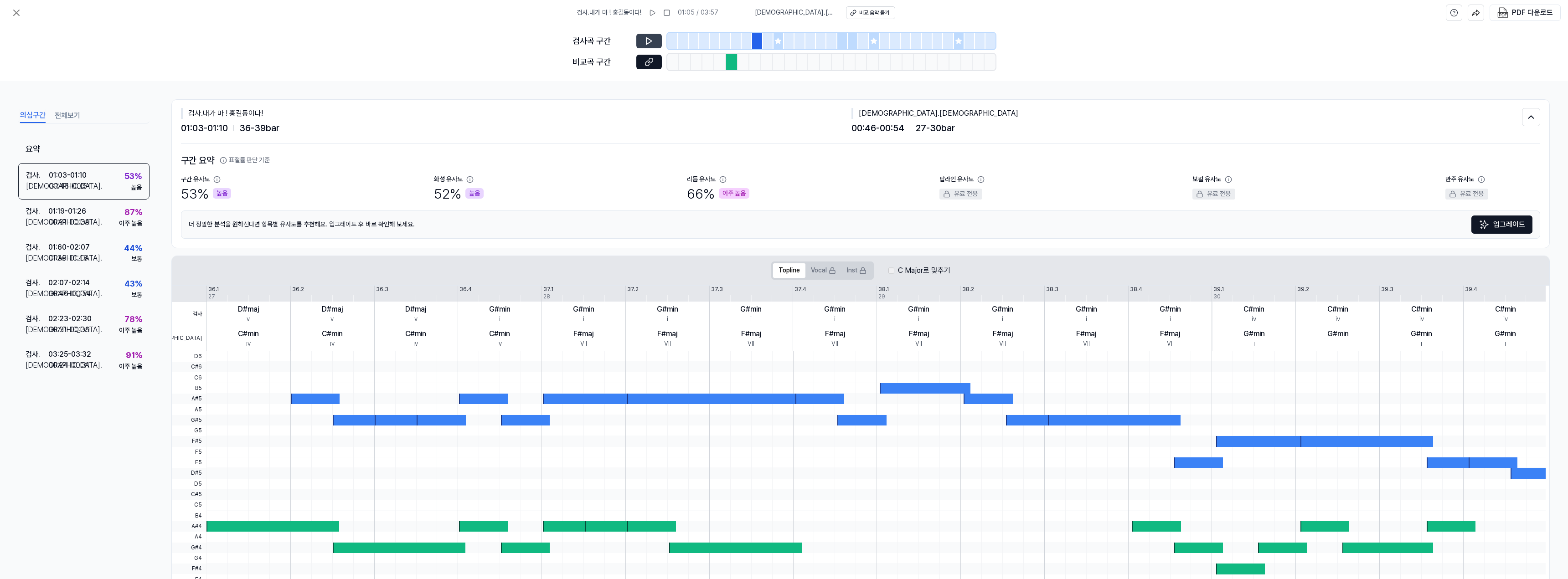
click at [957, 130] on div "00:46 - 00:54 27 - 30 bar" at bounding box center [1187, 128] width 671 height 15
click at [647, 66] on button at bounding box center [649, 62] width 26 height 15
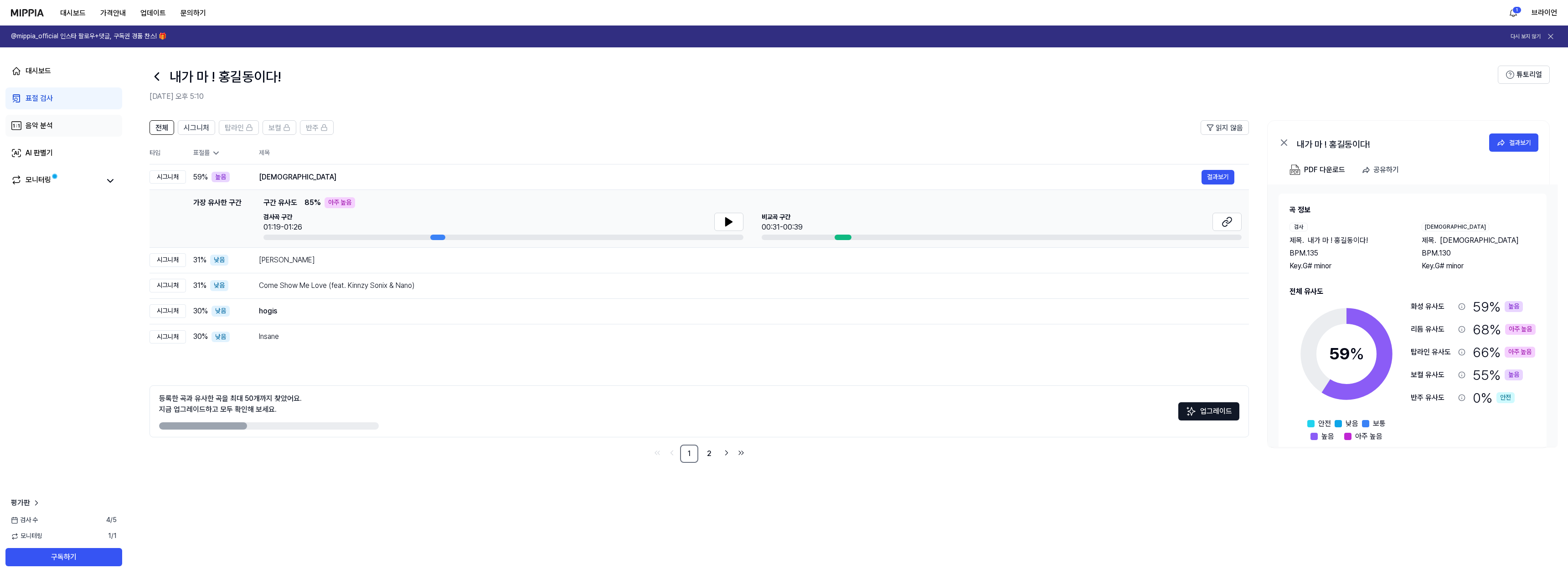
click at [46, 125] on div "음악 분석" at bounding box center [39, 126] width 27 height 11
click at [730, 224] on icon at bounding box center [729, 222] width 11 height 11
click at [210, 155] on div "표절률" at bounding box center [219, 153] width 51 height 9
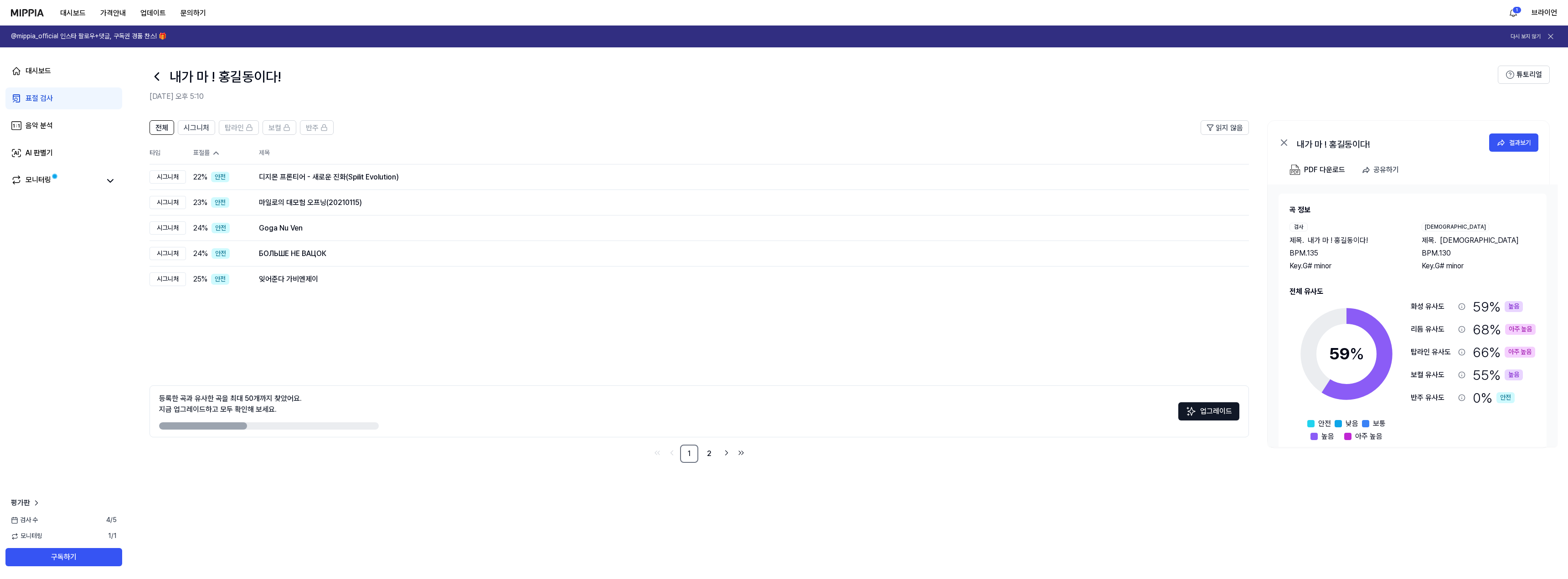
click at [210, 154] on div "표절률" at bounding box center [219, 153] width 51 height 9
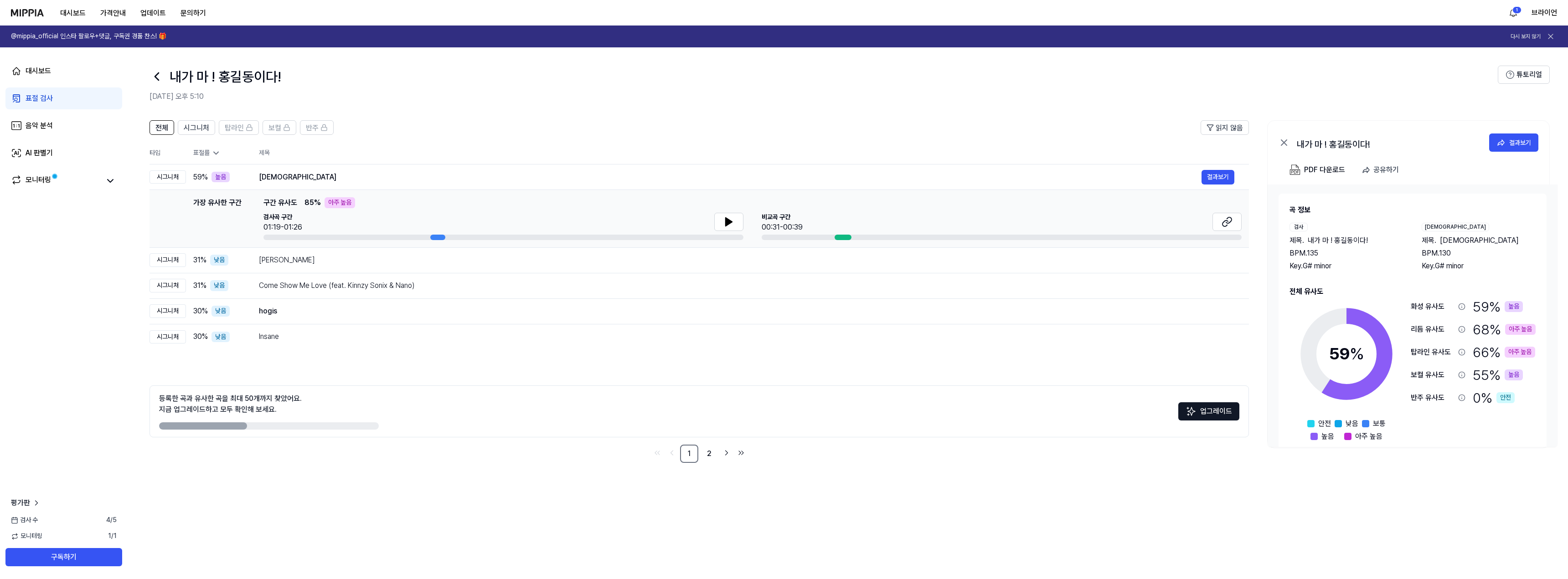
click at [210, 154] on div "표절률" at bounding box center [219, 153] width 51 height 9
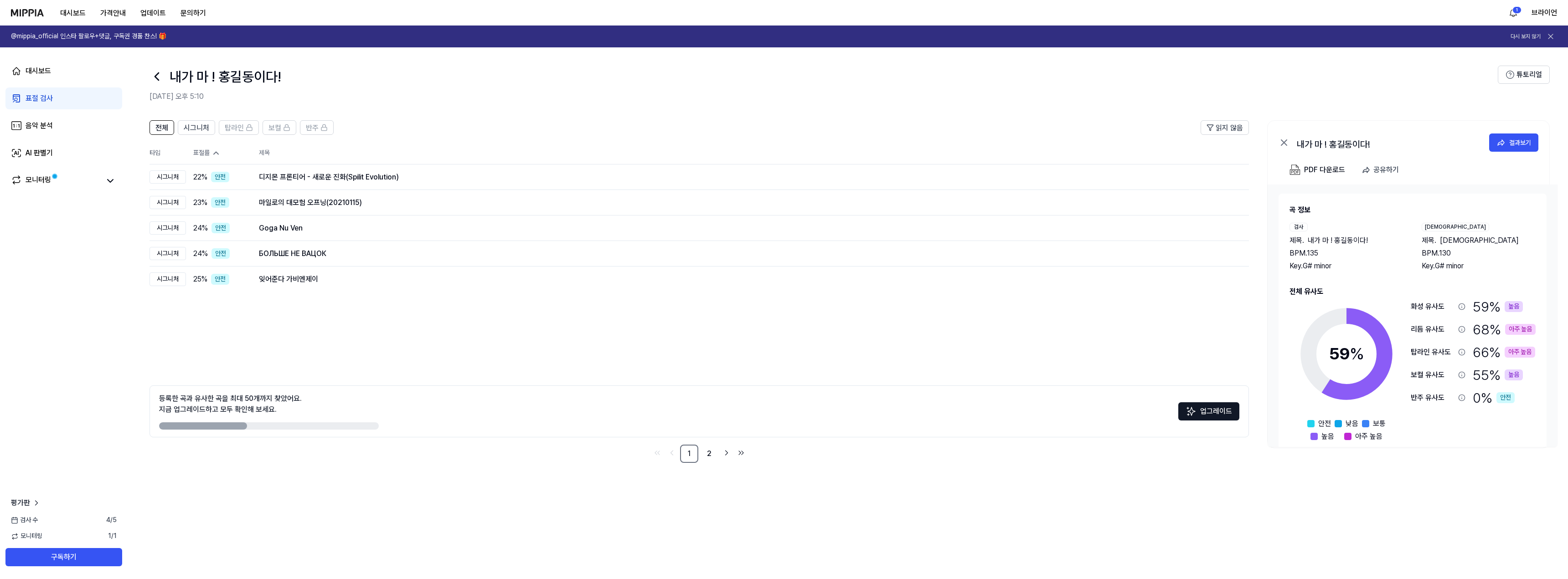
click at [210, 154] on div "표절률" at bounding box center [219, 153] width 51 height 9
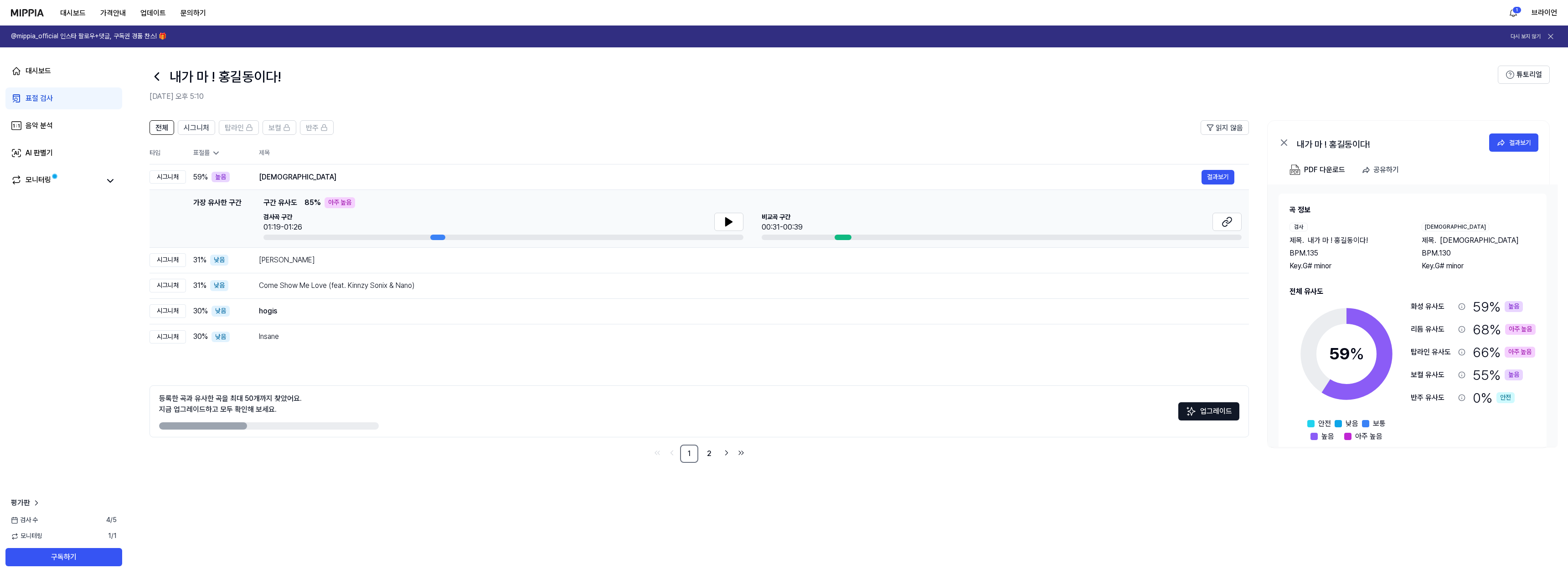
click at [353, 200] on div "아주 높음" at bounding box center [340, 203] width 30 height 11
click at [272, 215] on span "검사곡 구간" at bounding box center [283, 217] width 39 height 9
click at [287, 229] on div "01:19-01:26" at bounding box center [283, 227] width 39 height 11
click at [981, 224] on div "비교곡 구간 00:31-00:39" at bounding box center [1001, 223] width 480 height 20
click at [1101, 227] on div "비교곡 구간 00:31-00:39" at bounding box center [1001, 223] width 480 height 20
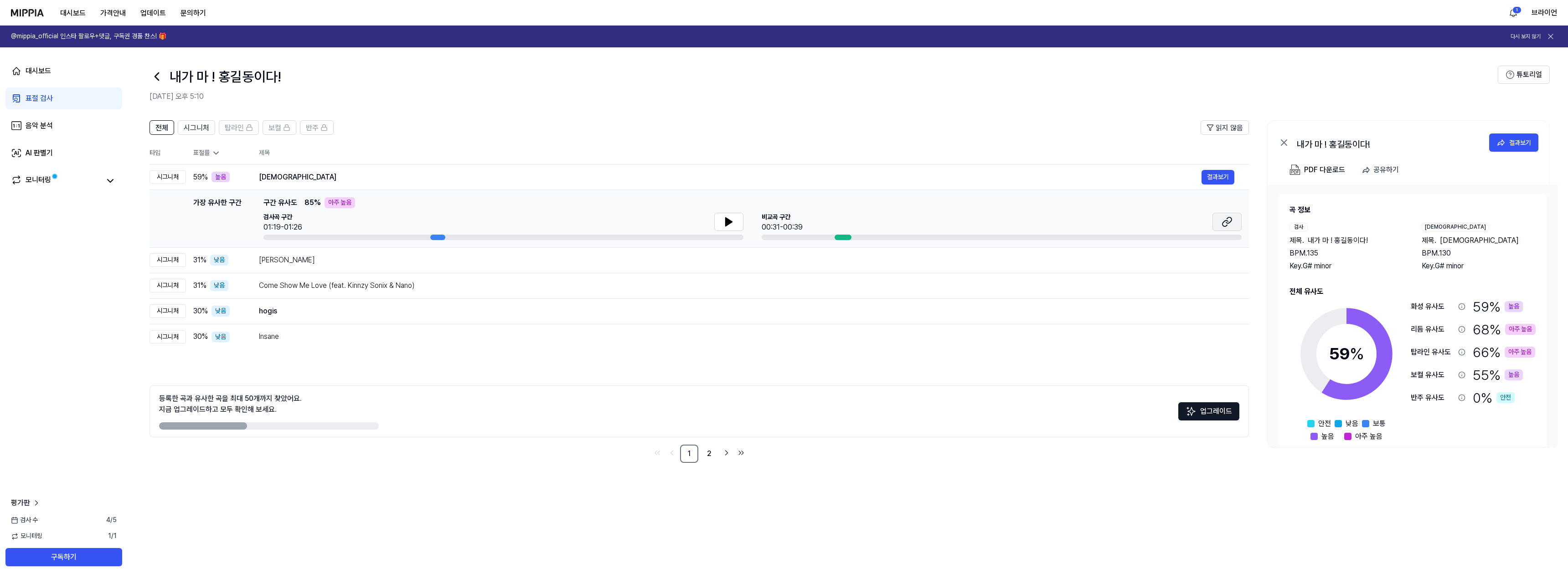
click at [1229, 220] on icon at bounding box center [1227, 222] width 11 height 11
